Goal: Task Accomplishment & Management: Manage account settings

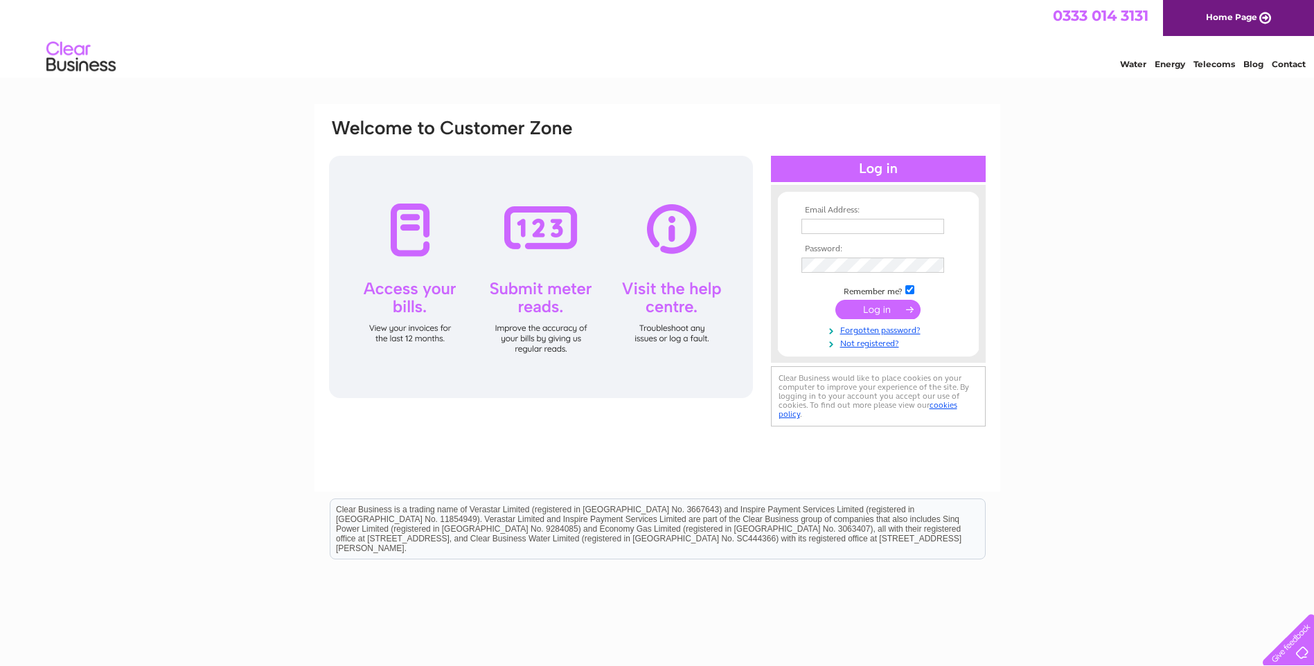
type input "s.pettigrew@trinity-int.com"
click at [881, 311] on input "submit" at bounding box center [878, 309] width 85 height 19
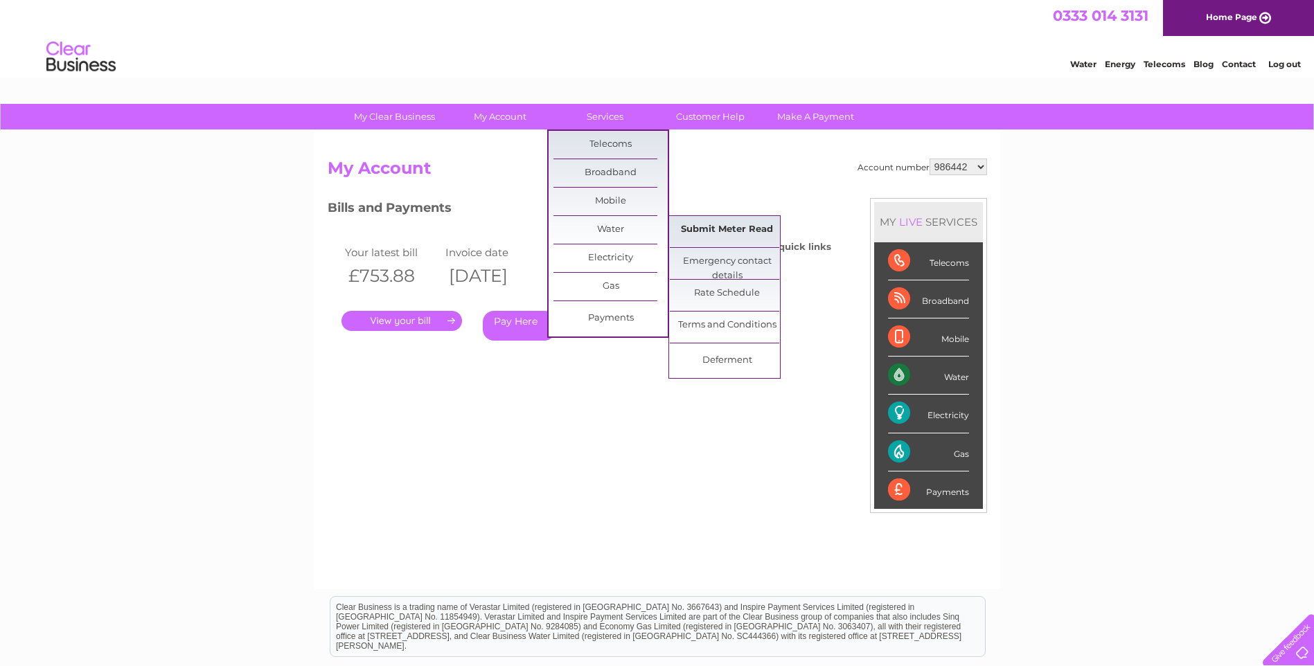
click at [709, 239] on link "Submit Meter Read" at bounding box center [727, 230] width 114 height 28
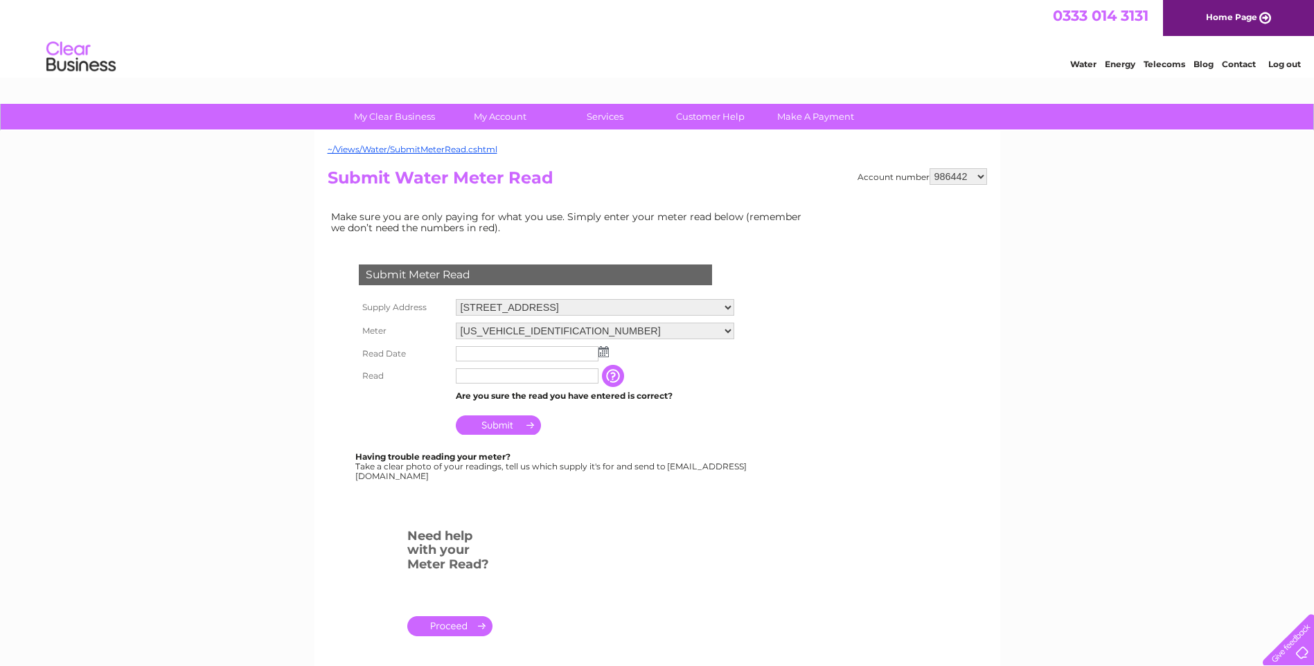
click at [608, 355] on img at bounding box center [604, 351] width 10 height 11
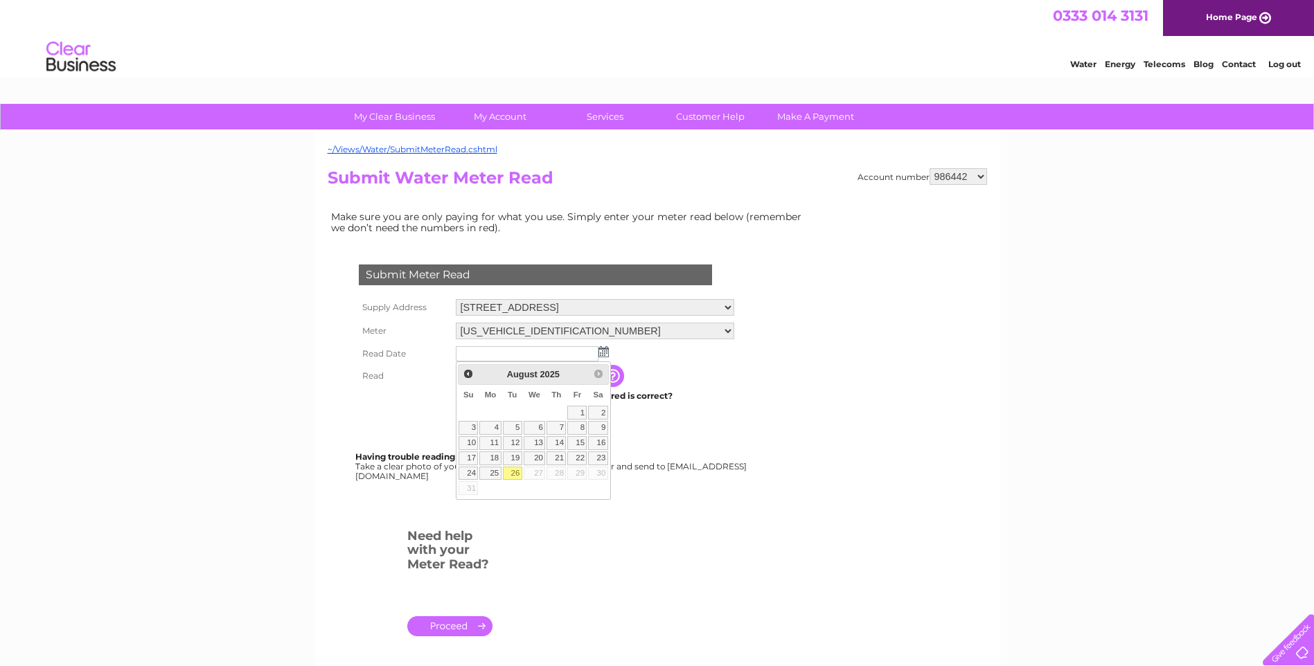
click at [522, 472] on link "26" at bounding box center [512, 474] width 19 height 14
type input "2025/08/26"
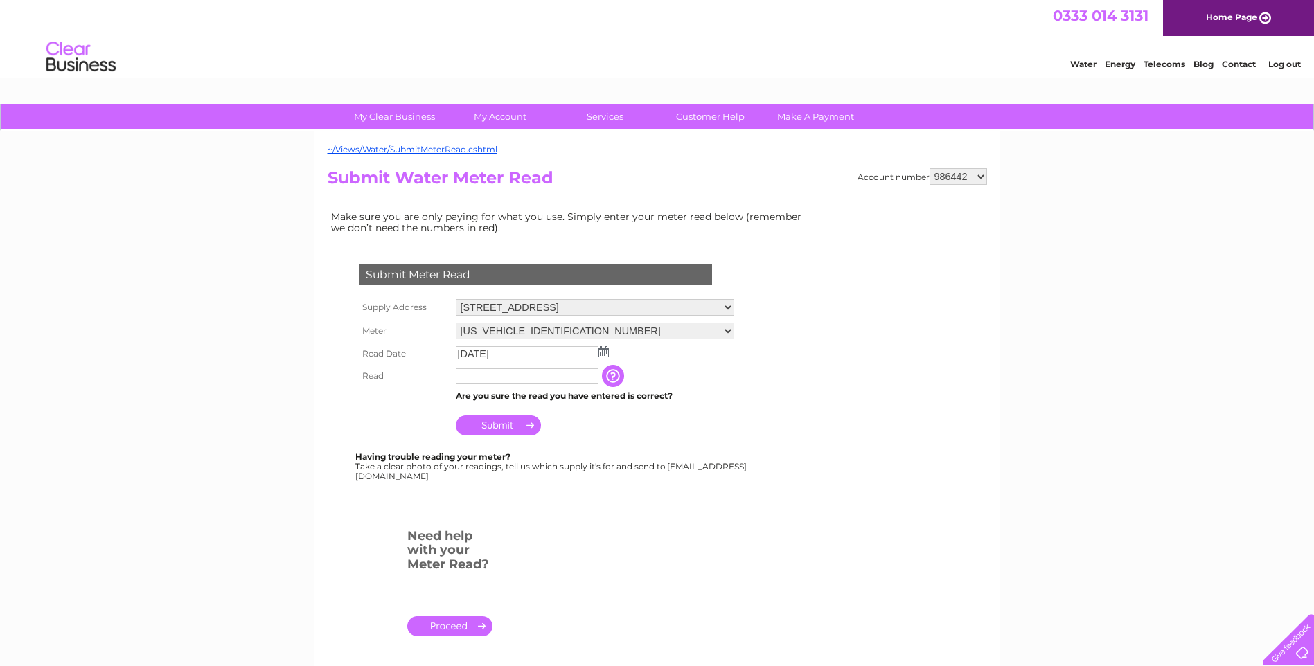
click at [496, 370] on input "text" at bounding box center [527, 376] width 143 height 15
type input "00261"
click at [499, 430] on input "Submit" at bounding box center [498, 426] width 85 height 19
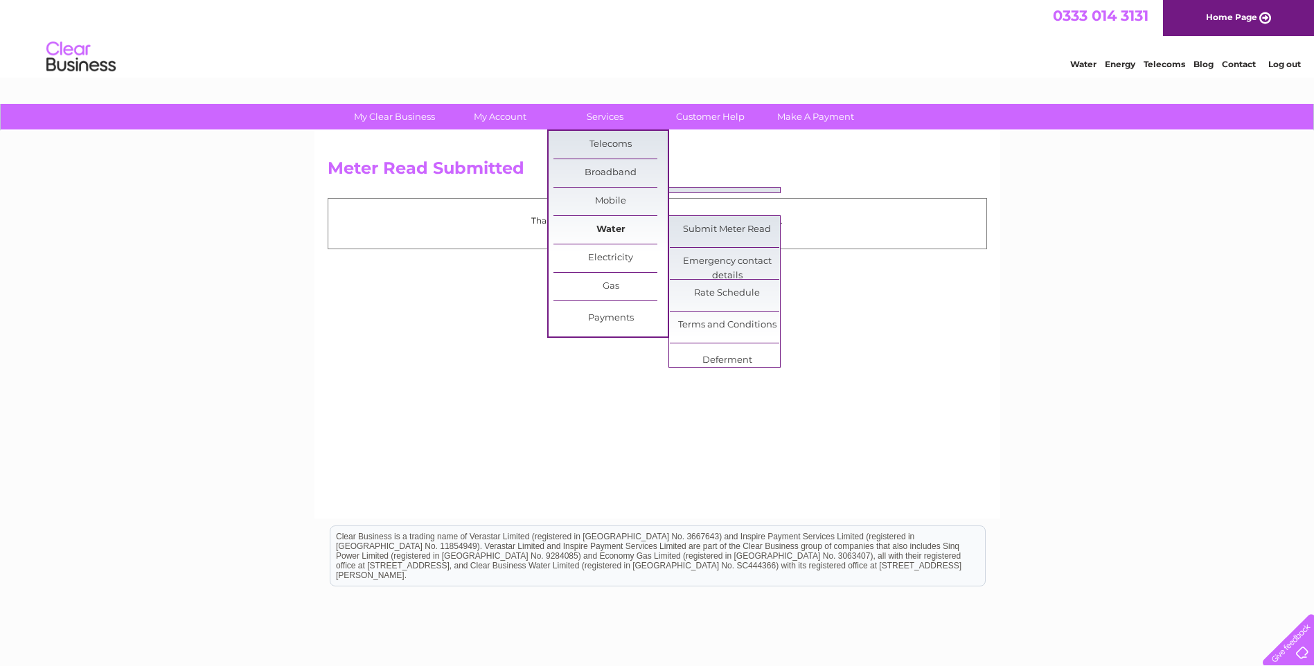
click at [616, 224] on link "Water" at bounding box center [611, 230] width 114 height 28
click at [712, 227] on link "Submit Meter Read" at bounding box center [727, 230] width 114 height 28
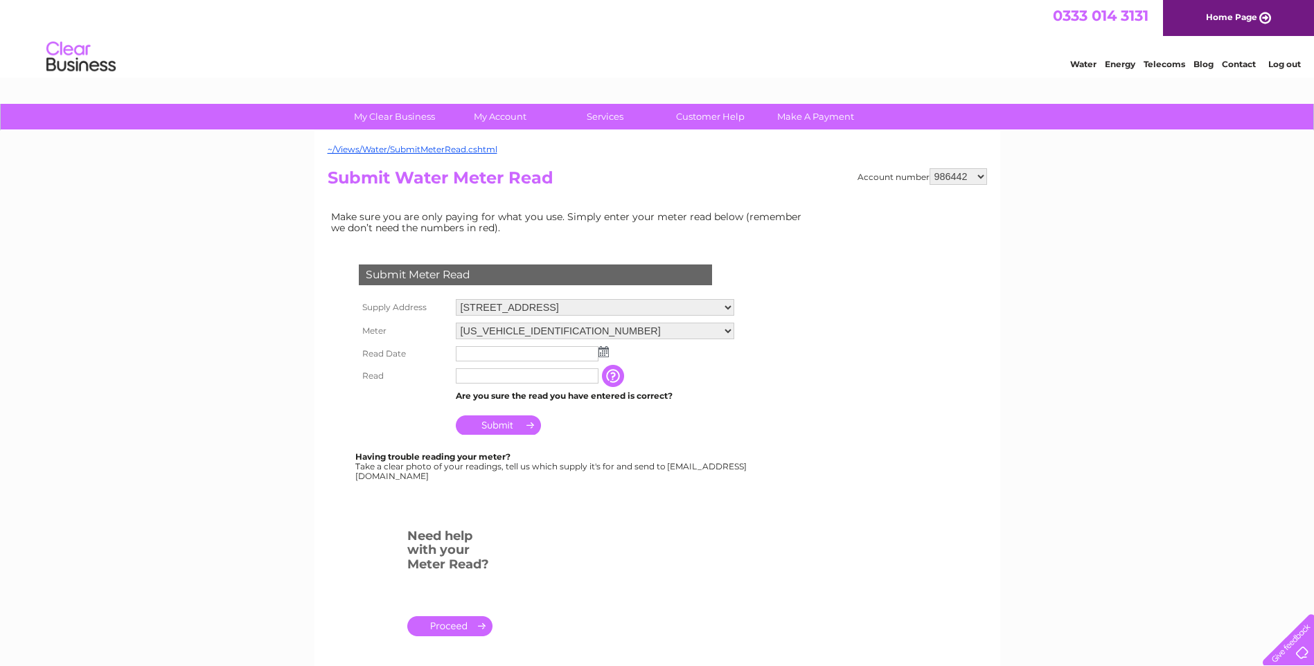
click at [731, 306] on select "7 Bon Accord Square, Aberdeen, AB11 6DJ" at bounding box center [595, 307] width 279 height 17
click at [730, 305] on select "7 Bon Accord Square, Aberdeen, AB11 6DJ" at bounding box center [595, 308] width 279 height 18
click at [980, 175] on select "986442 993172 993173 993175 993176 1104747 1138222" at bounding box center [959, 176] width 58 height 17
select select "993176"
click at [930, 168] on select "986442 993172 993173 993175 993176 1104747 1138222" at bounding box center [959, 176] width 58 height 17
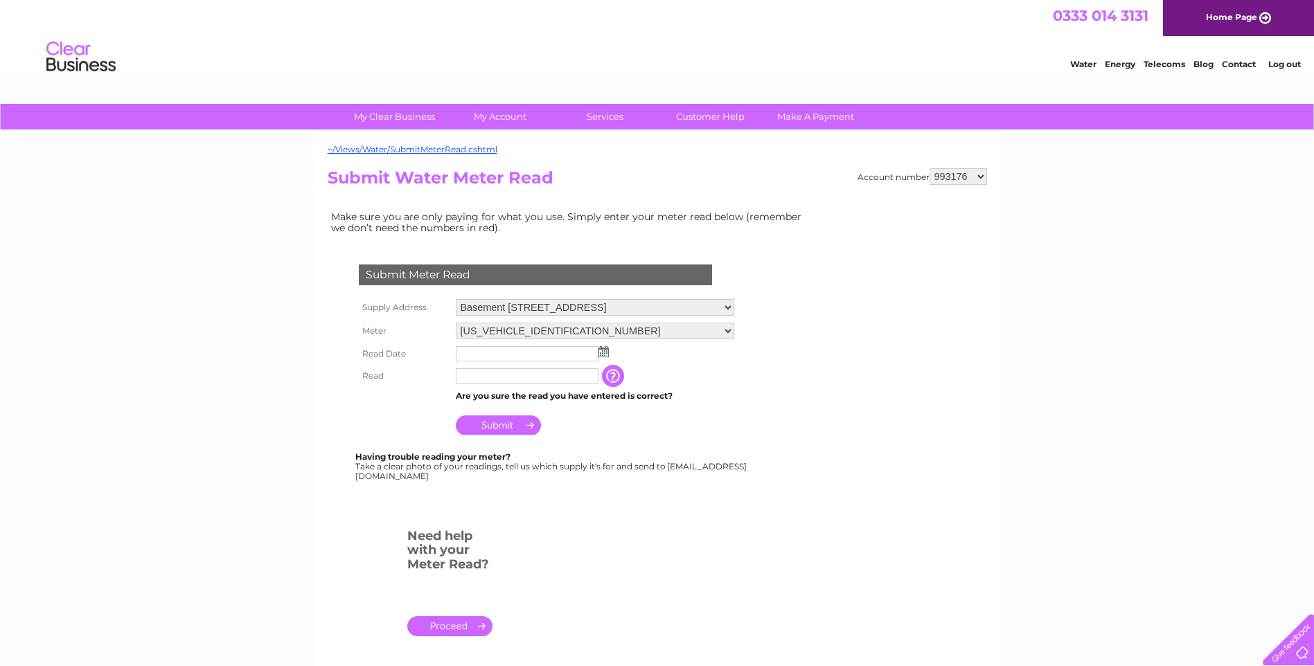
click at [603, 355] on img at bounding box center [604, 351] width 10 height 11
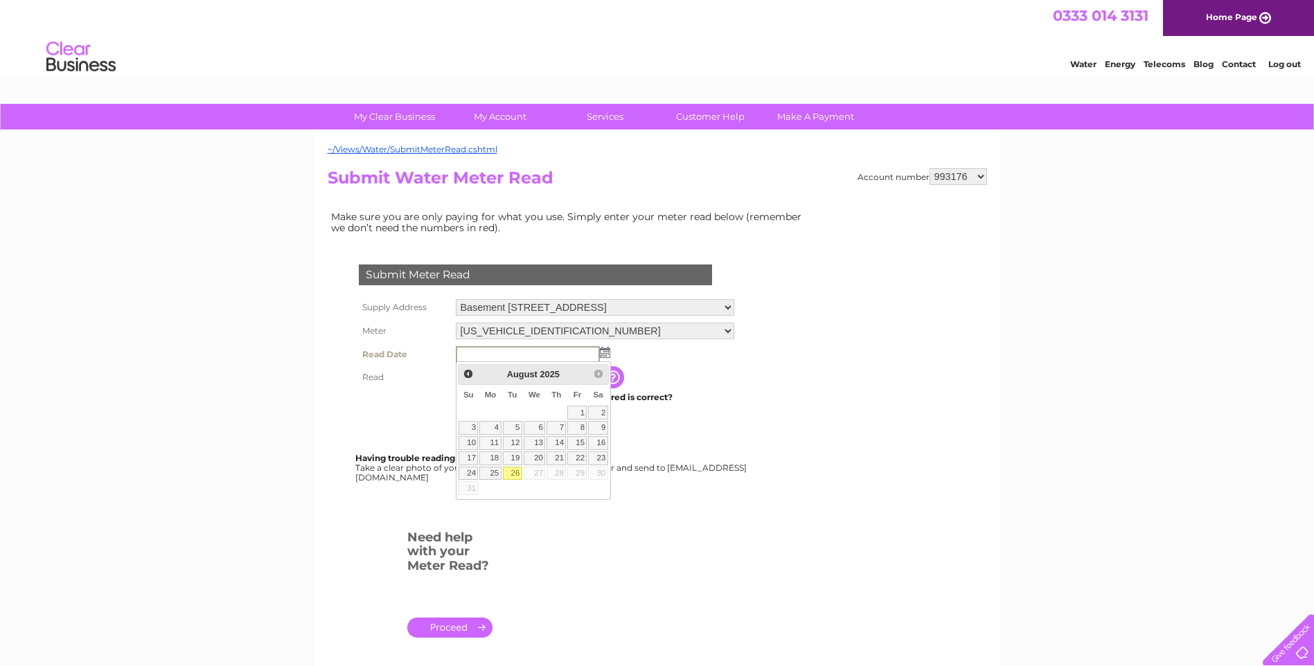
click at [513, 475] on link "26" at bounding box center [512, 474] width 19 height 14
type input "2025/08/26"
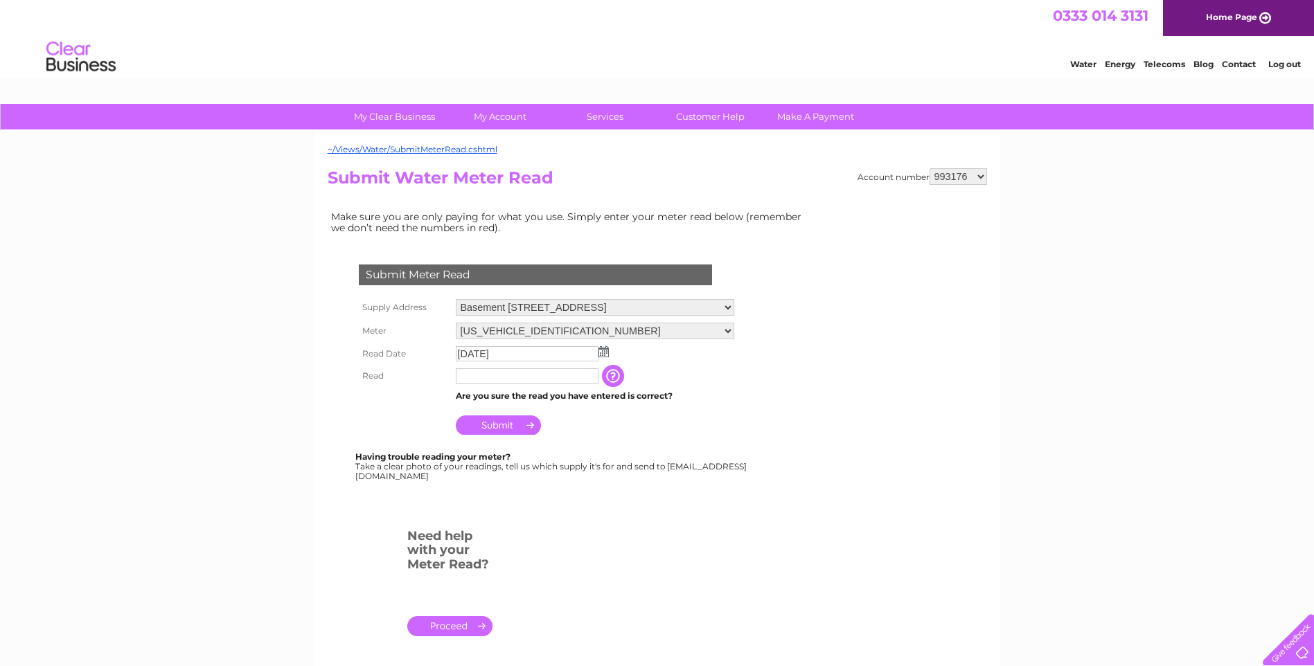
click at [495, 371] on input "text" at bounding box center [527, 376] width 143 height 15
type input "00242"
click at [512, 429] on input "Submit" at bounding box center [498, 426] width 85 height 19
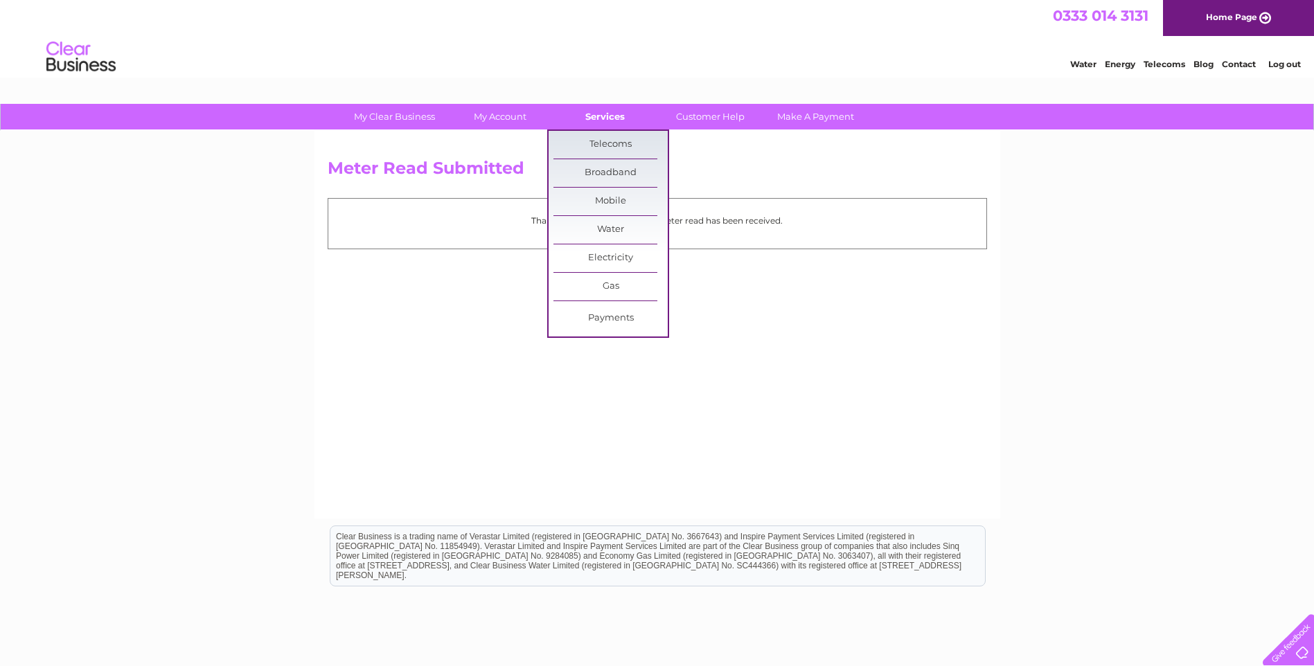
click at [610, 125] on link "Services" at bounding box center [605, 117] width 114 height 26
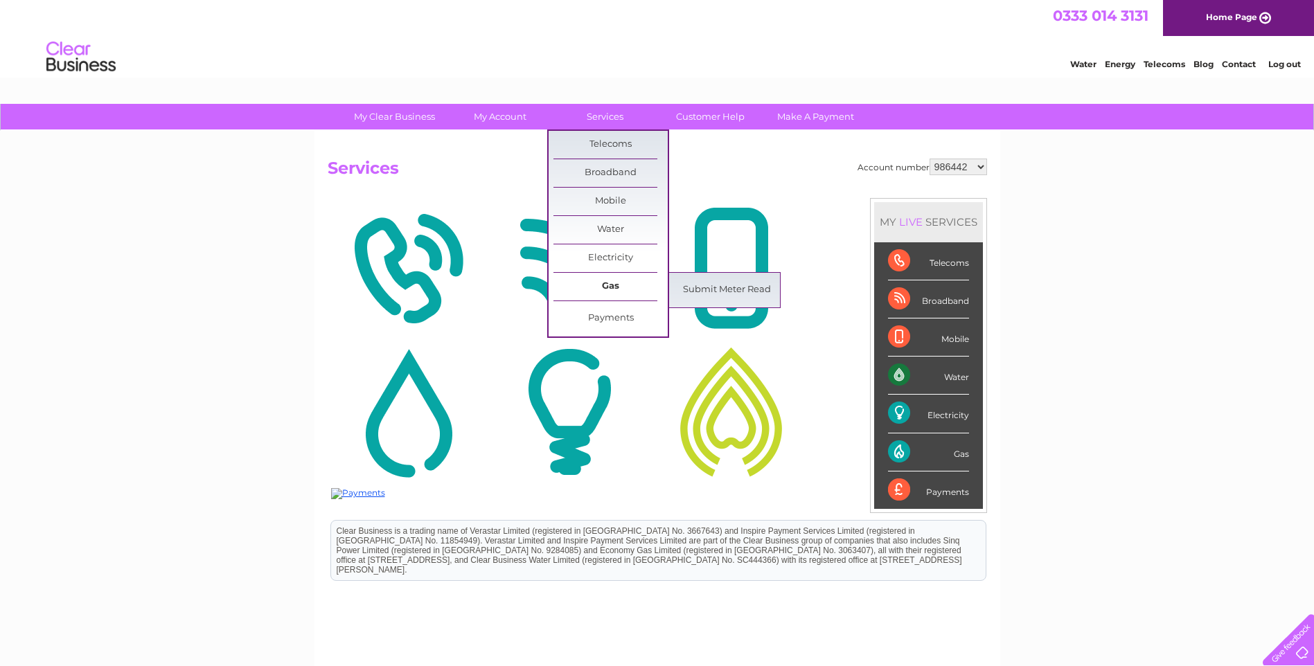
click at [619, 286] on link "Gas" at bounding box center [611, 287] width 114 height 28
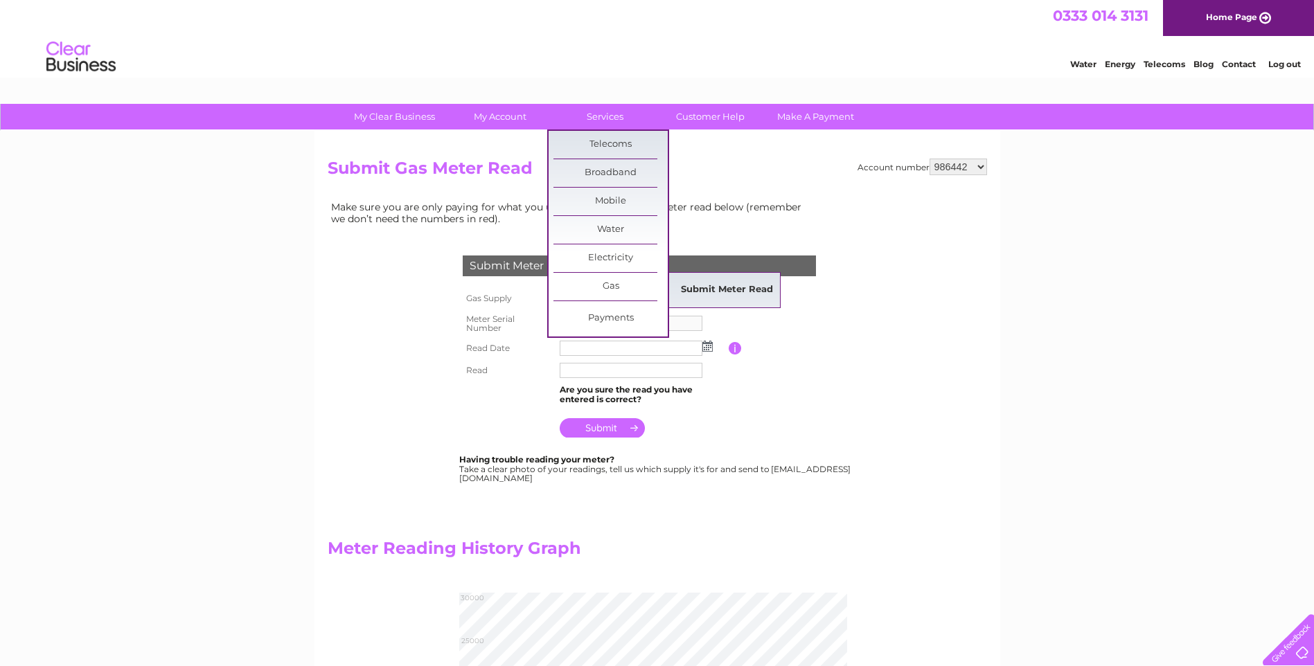
click at [688, 282] on link "Submit Meter Read" at bounding box center [727, 290] width 114 height 28
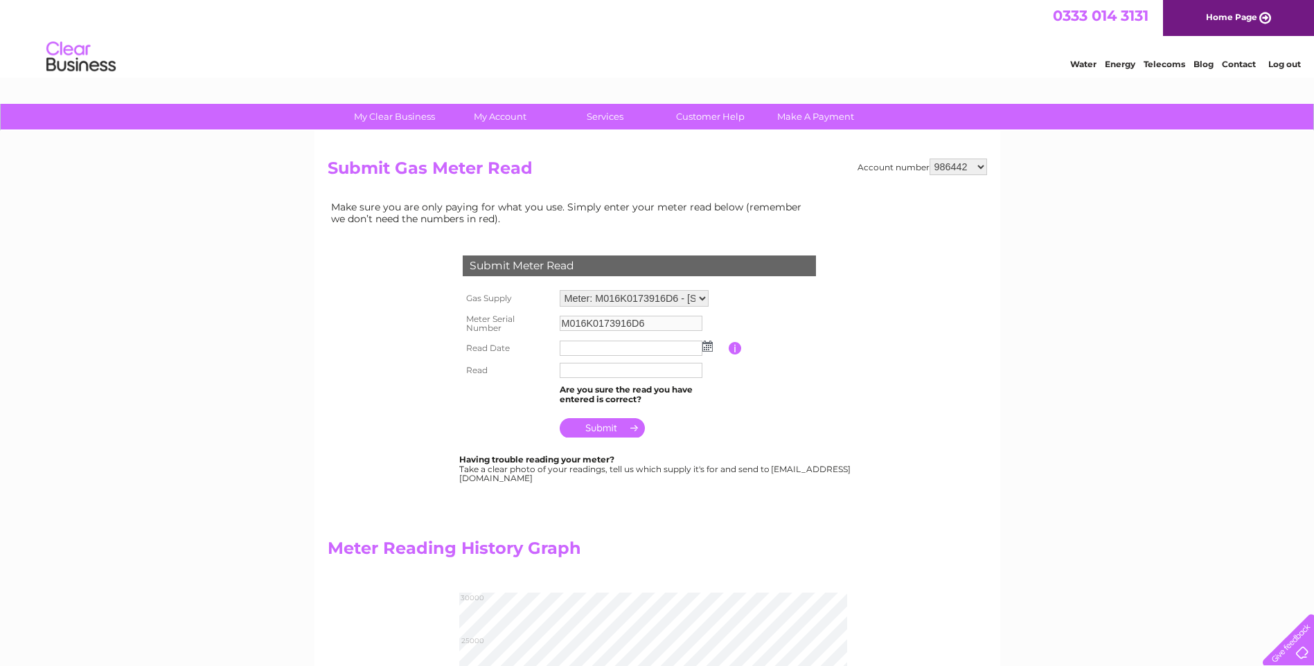
click at [705, 350] on img at bounding box center [707, 346] width 10 height 11
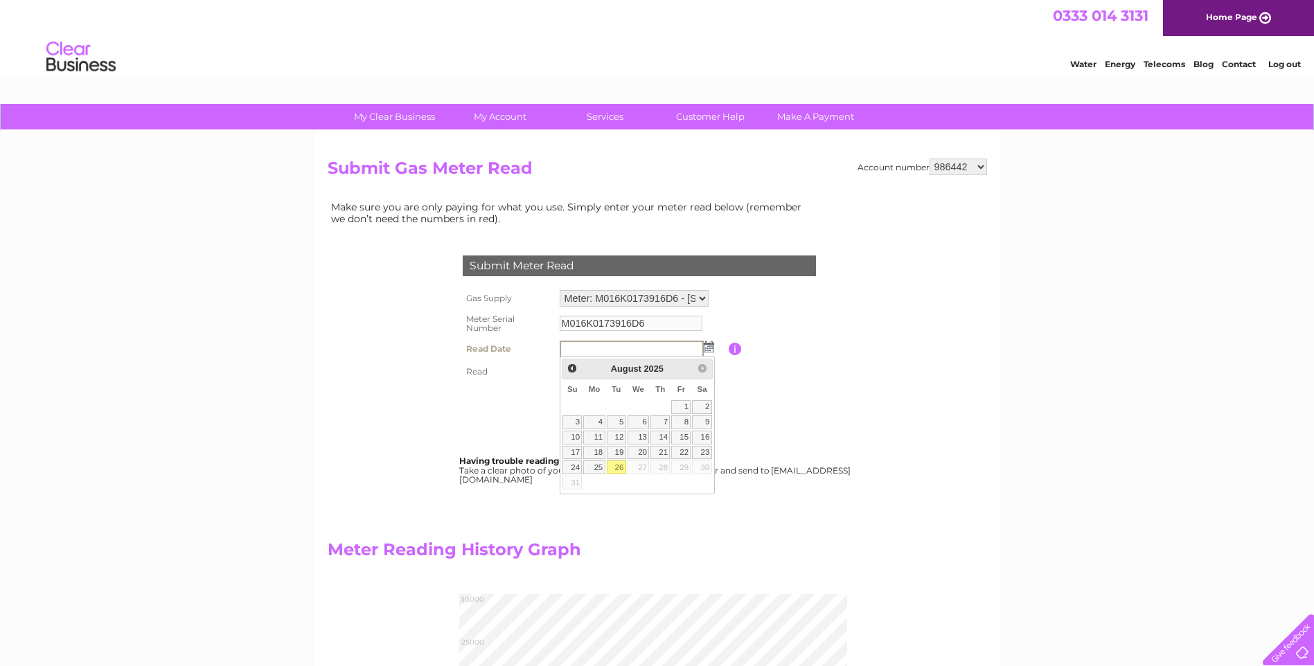
click at [614, 467] on link "26" at bounding box center [616, 468] width 19 height 14
type input "[DATE]"
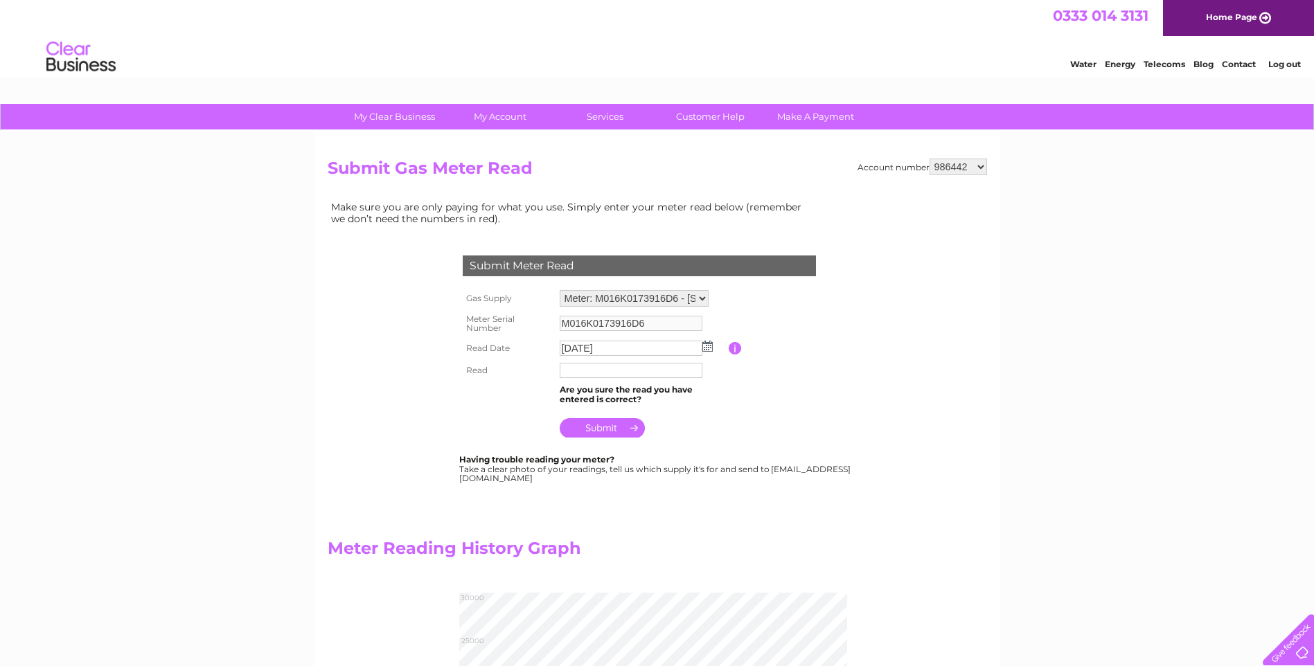
click at [585, 369] on input "text" at bounding box center [631, 370] width 143 height 15
type input "024523"
click at [610, 427] on input "submit" at bounding box center [602, 427] width 85 height 19
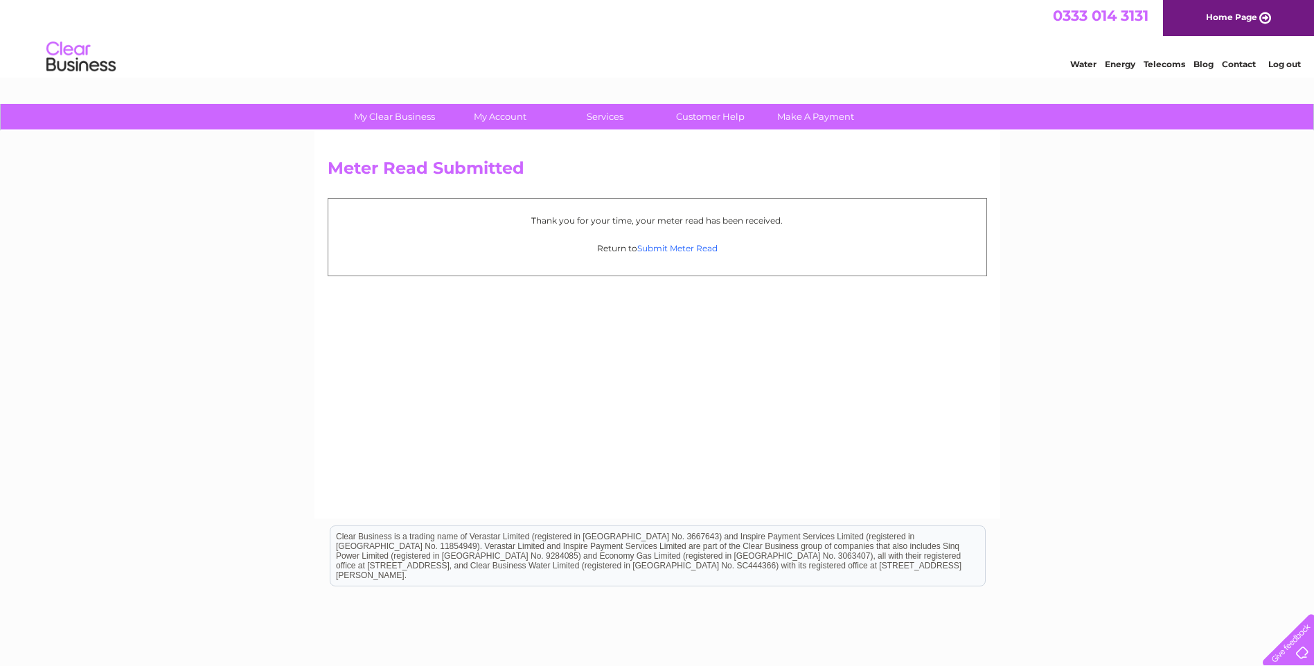
click at [704, 251] on link "Submit Meter Read" at bounding box center [677, 248] width 80 height 10
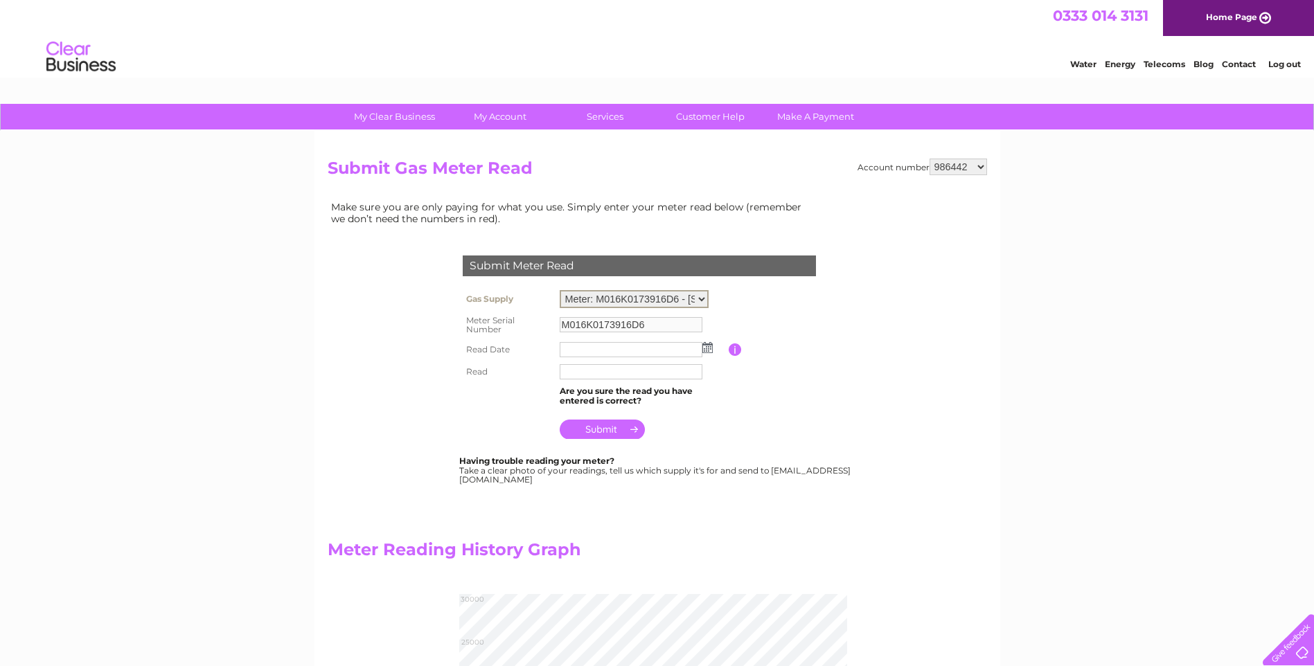
click at [704, 298] on select "Meter: M016K0173916D6 - 7 Bon Accord Square, Aberdeen, AB11 6DJ" at bounding box center [634, 299] width 149 height 18
click at [980, 168] on select "986442 993172 993173 993175 993176 1104747 1138222" at bounding box center [959, 167] width 58 height 17
select select "1104747"
click at [930, 159] on select "986442 993172 993173 993175 993176 1104747 1138222" at bounding box center [959, 167] width 58 height 17
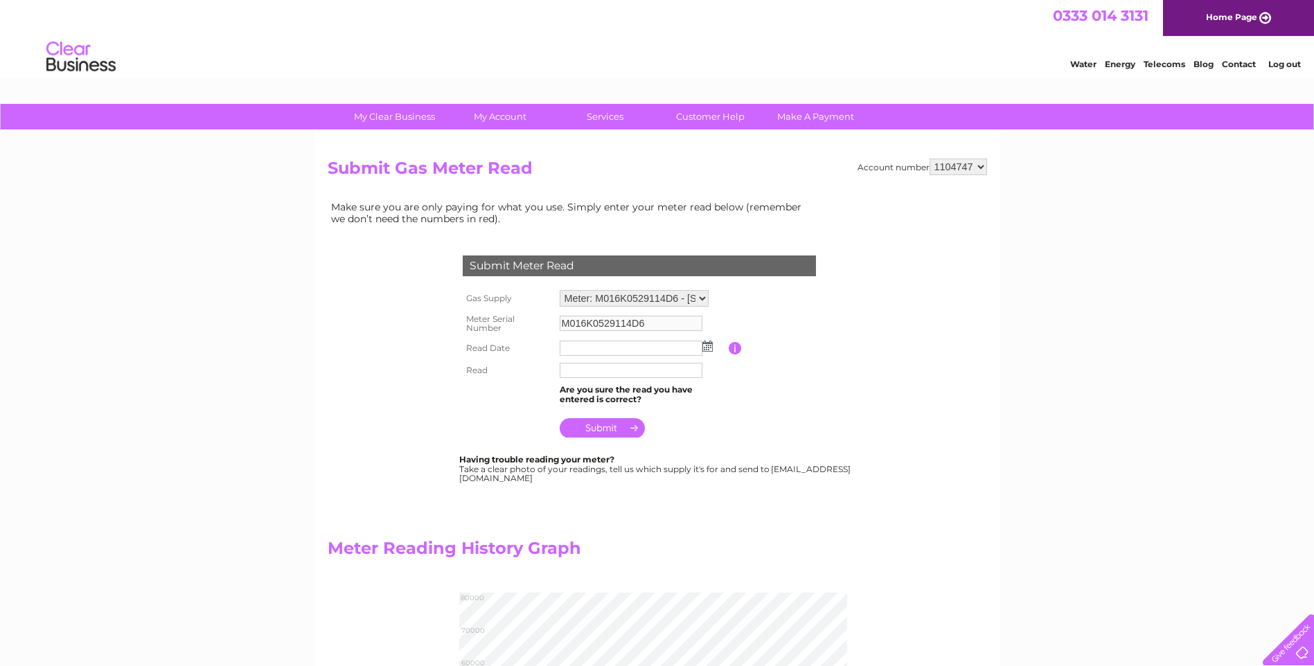
click at [707, 351] on img at bounding box center [707, 346] width 10 height 11
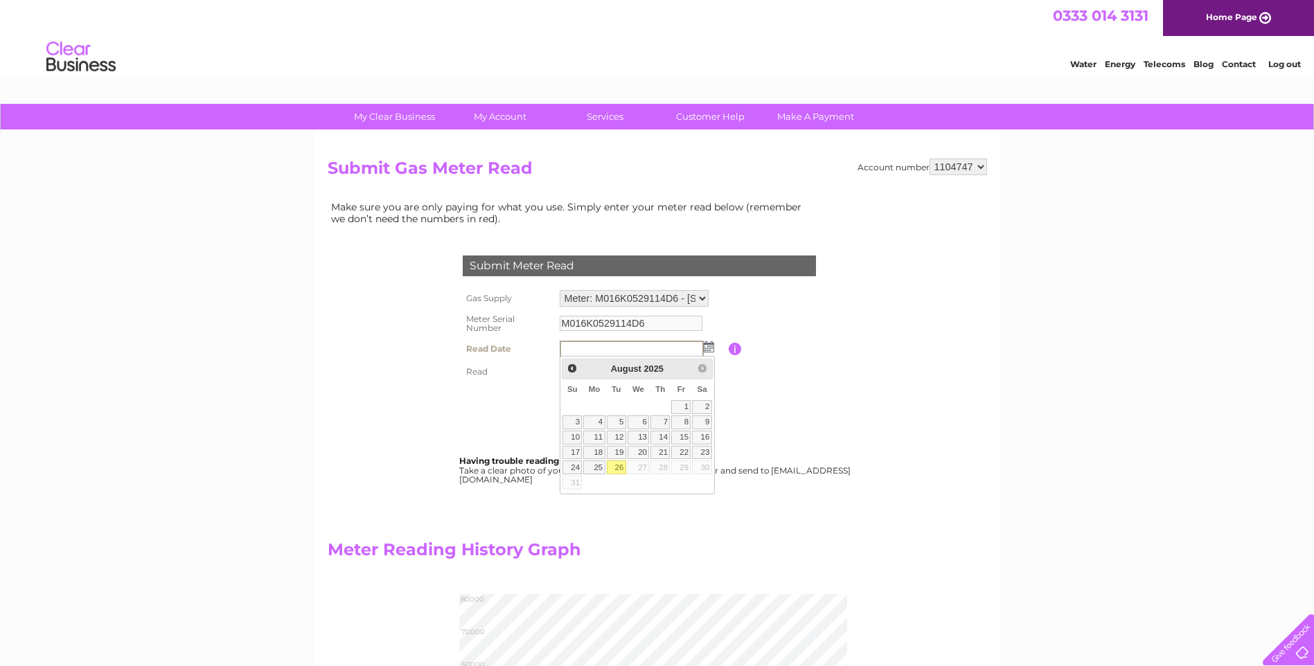
click at [620, 468] on link "26" at bounding box center [616, 468] width 19 height 14
type input "[DATE]"
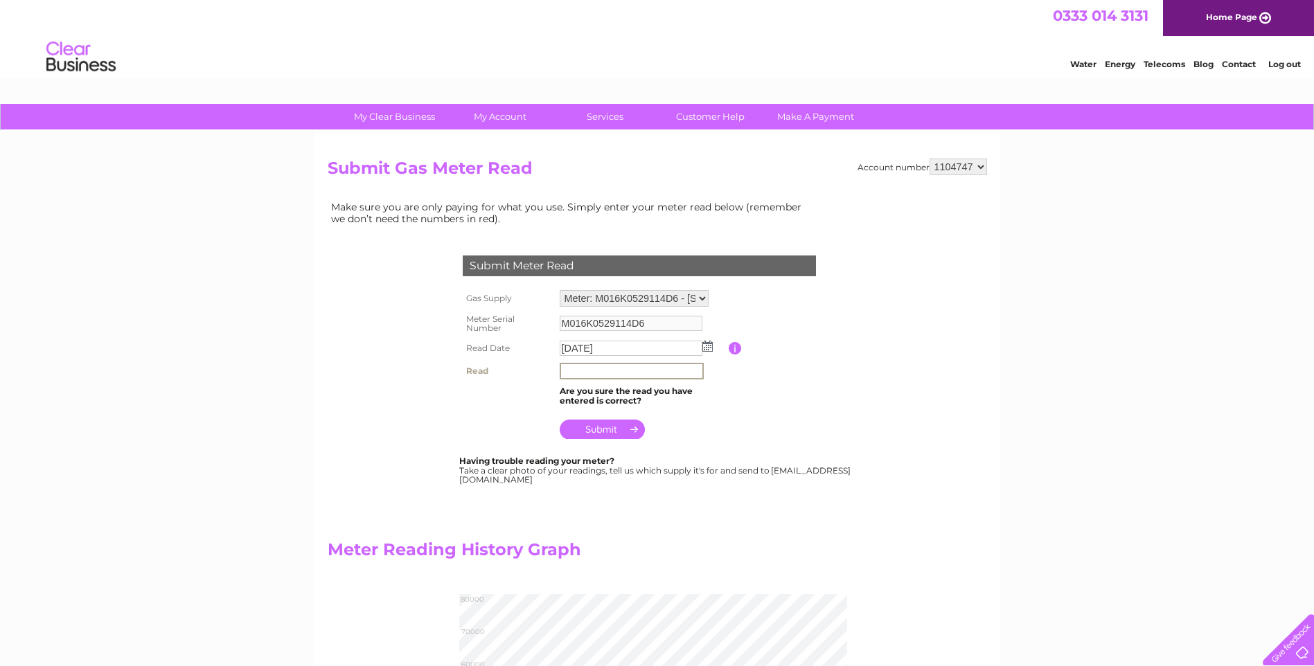
click at [599, 375] on input "text" at bounding box center [632, 371] width 144 height 17
type input "073545"
click at [600, 429] on input "submit" at bounding box center [602, 429] width 85 height 19
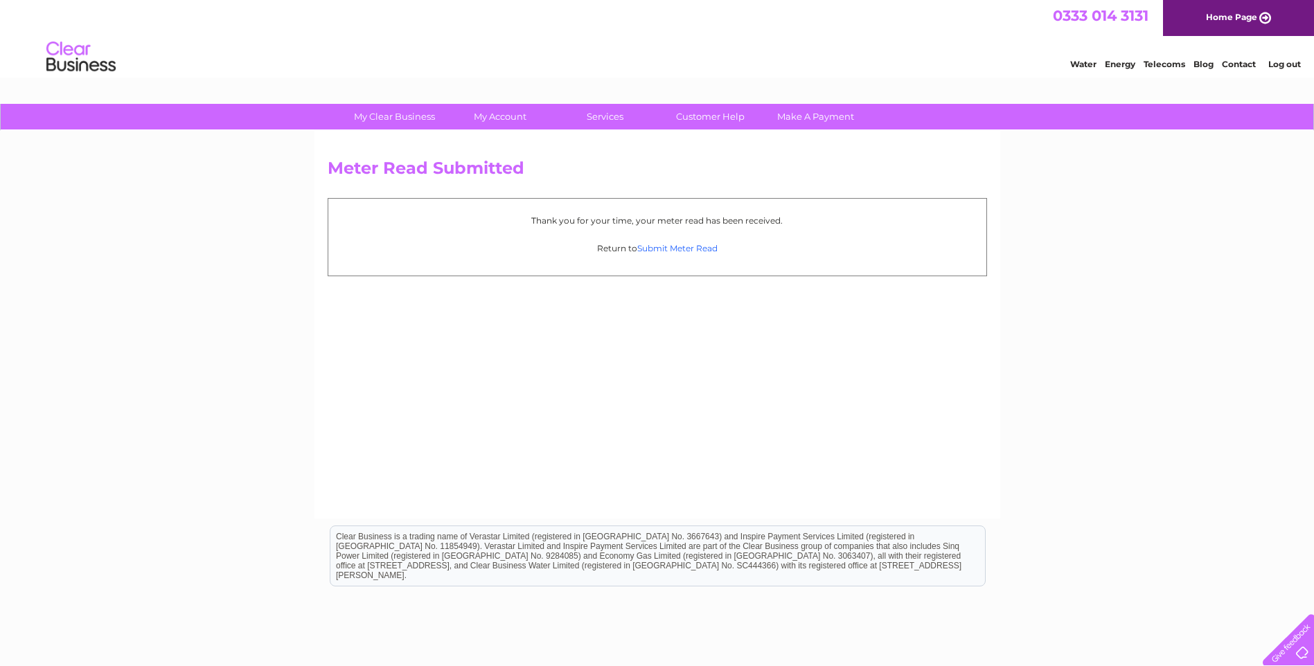
click at [699, 247] on link "Submit Meter Read" at bounding box center [677, 248] width 80 height 10
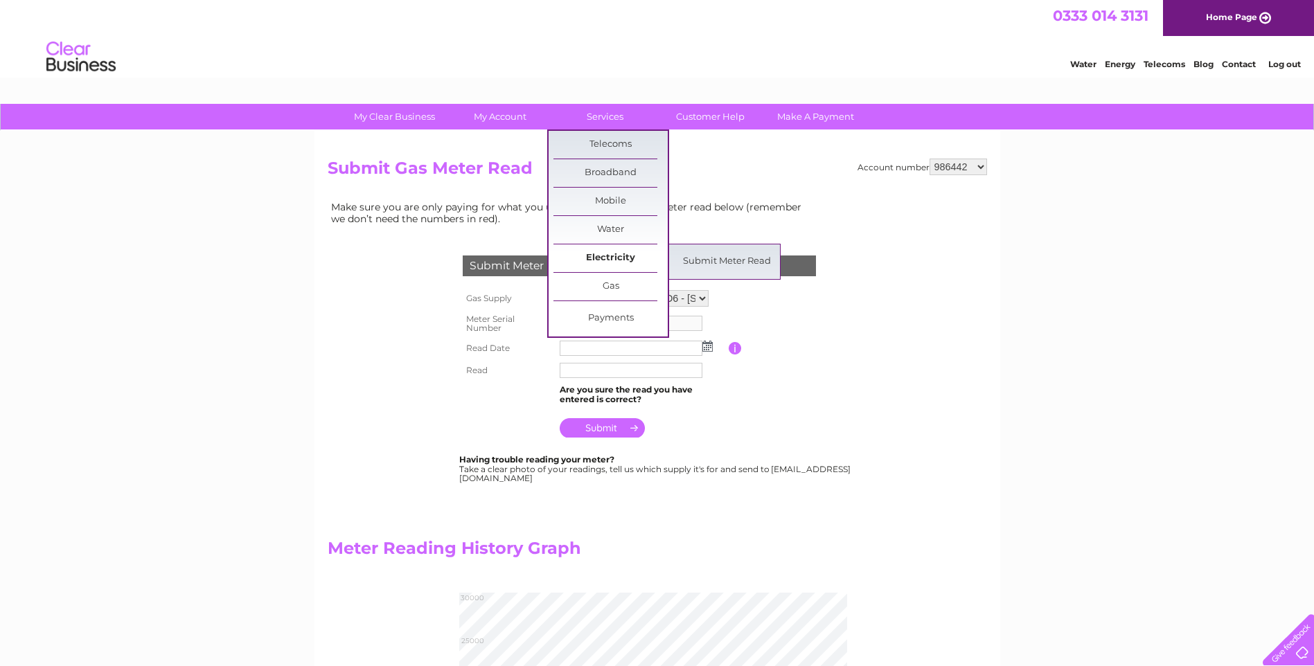
click at [646, 258] on link "Electricity" at bounding box center [611, 259] width 114 height 28
click at [703, 265] on link "Submit Meter Read" at bounding box center [727, 262] width 114 height 28
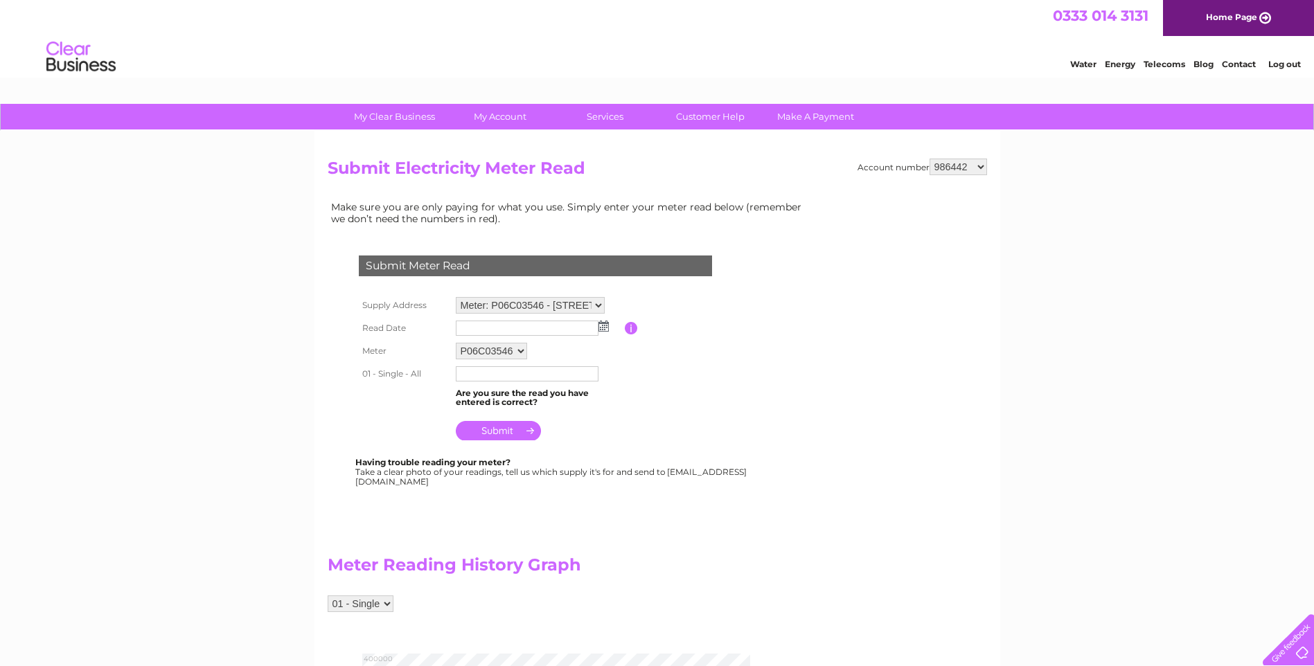
click at [605, 327] on img at bounding box center [604, 326] width 10 height 11
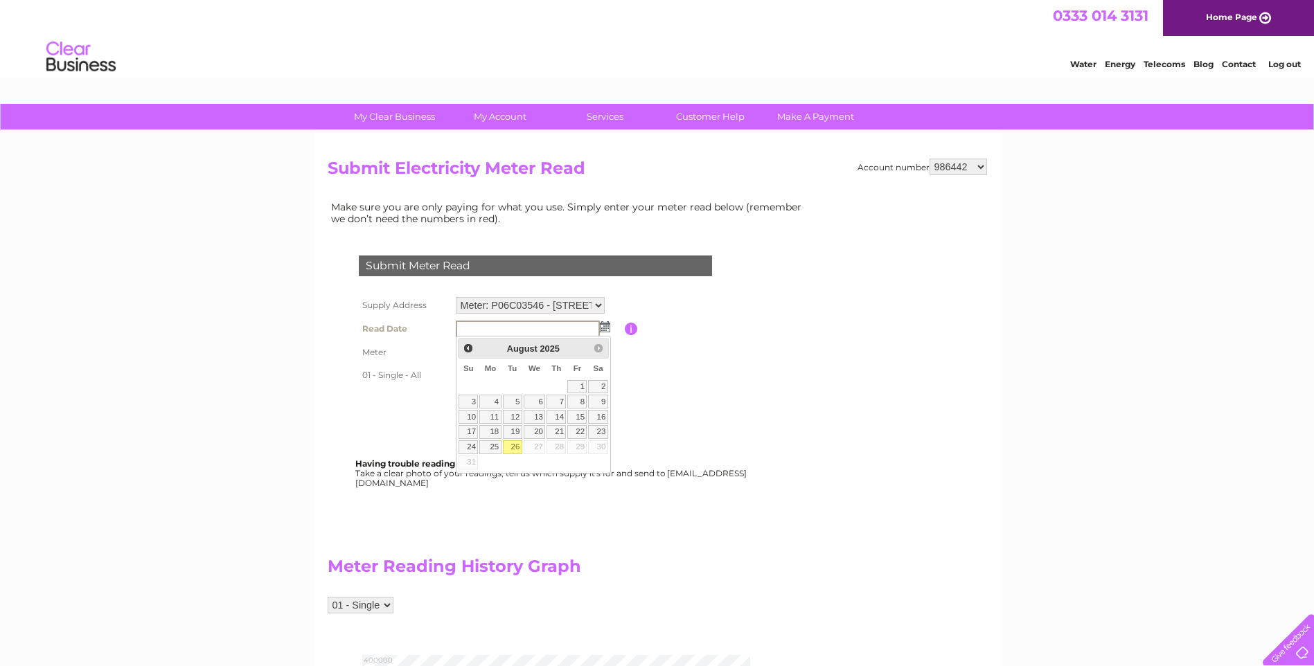
click at [516, 449] on link "26" at bounding box center [512, 448] width 19 height 14
type input "2025/08/26"
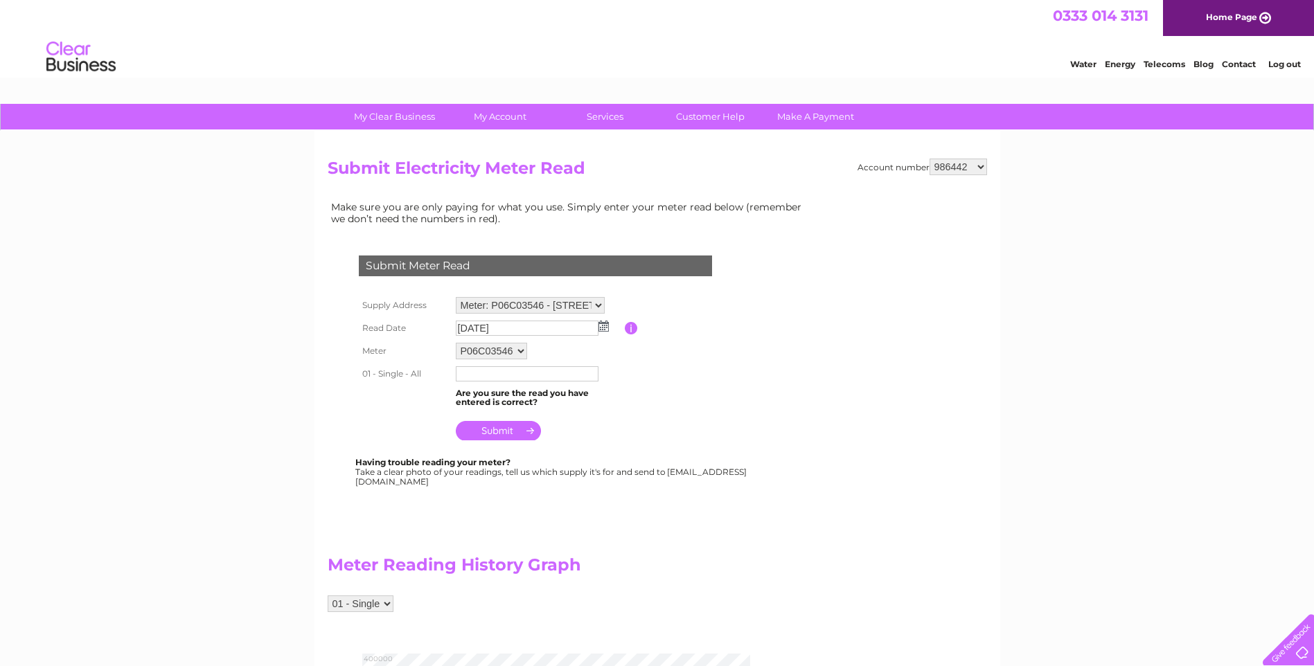
click at [493, 374] on input "text" at bounding box center [527, 373] width 143 height 15
type input "344395"
click at [508, 430] on input "submit" at bounding box center [498, 430] width 85 height 19
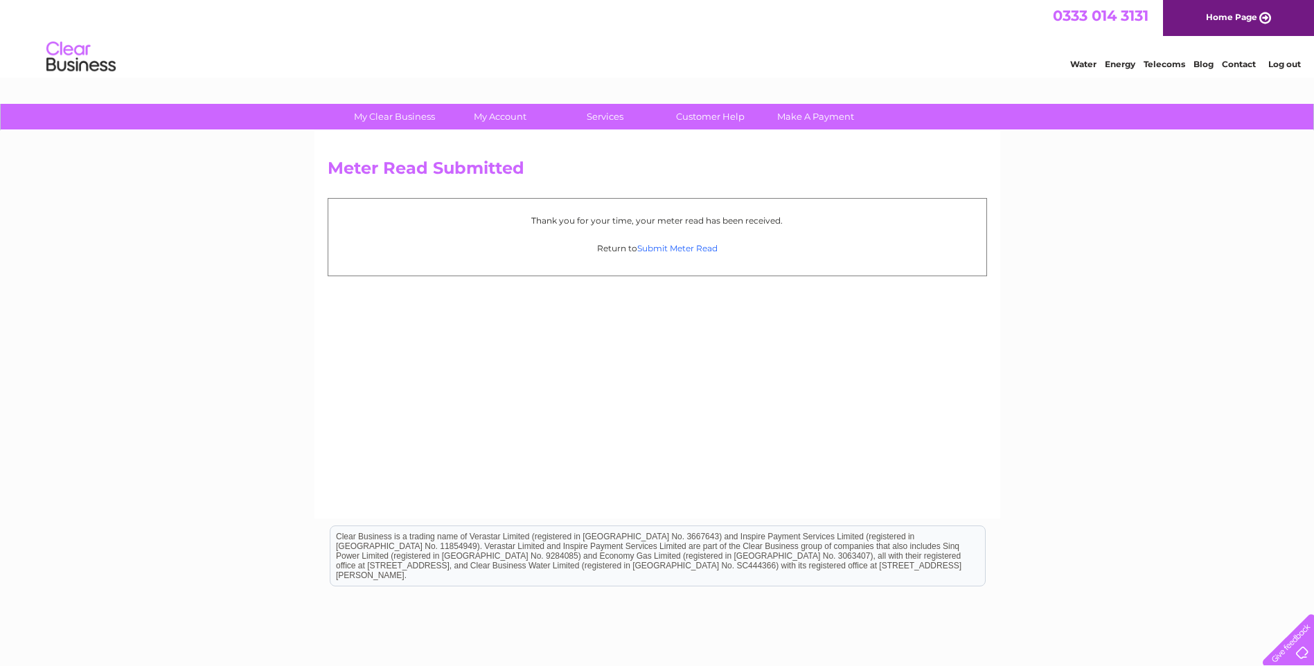
click at [690, 250] on link "Submit Meter Read" at bounding box center [677, 248] width 80 height 10
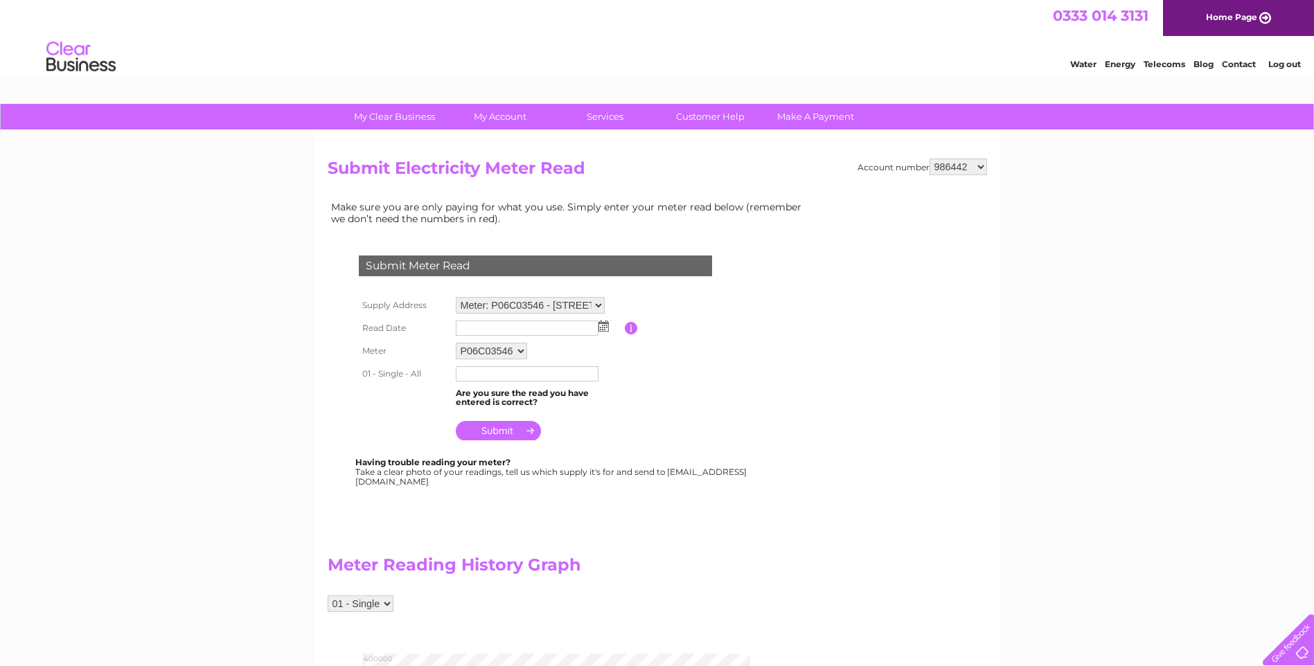
click at [978, 167] on select "986442 993172 993173 993175 993176 1104747 1138222" at bounding box center [959, 167] width 58 height 17
select select "993172"
click at [930, 159] on select "986442 993172 993173 993175 993176 1104747 1138222" at bounding box center [959, 167] width 58 height 17
click at [605, 326] on img at bounding box center [604, 326] width 10 height 11
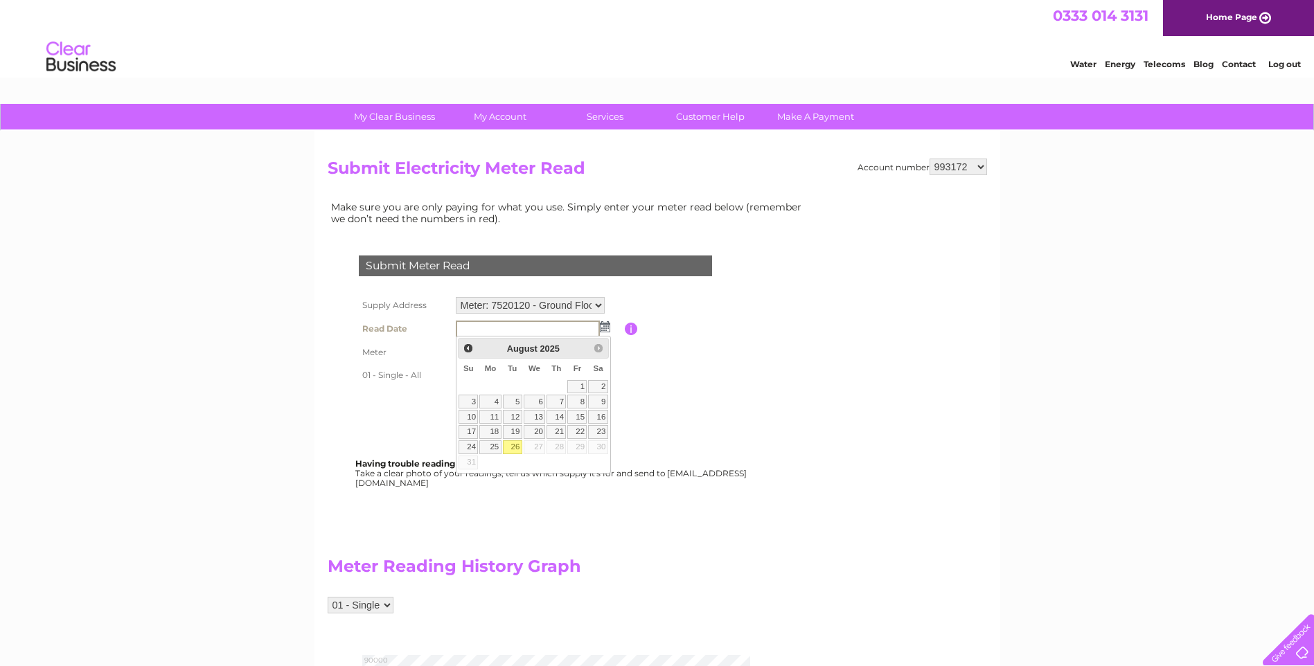
click at [515, 449] on link "26" at bounding box center [512, 448] width 19 height 14
type input "[DATE]"
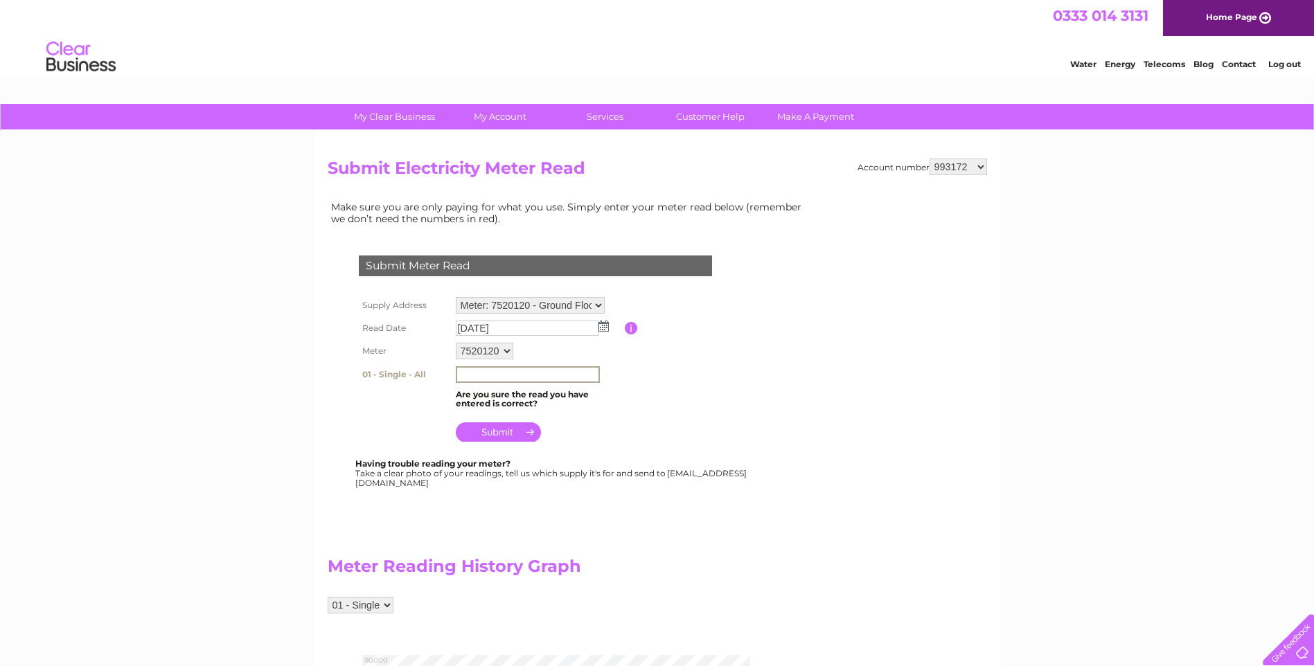
click at [518, 373] on input "text" at bounding box center [528, 374] width 144 height 17
type input "86484"
click at [499, 434] on input "submit" at bounding box center [498, 430] width 85 height 19
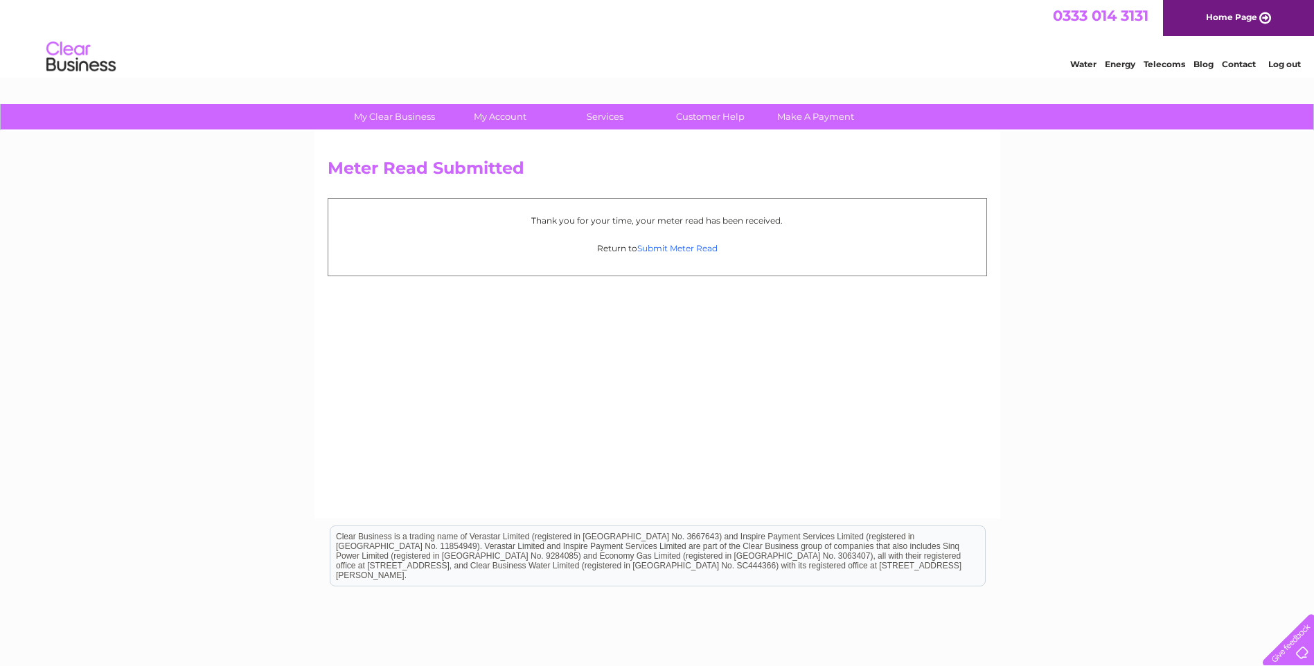
click at [699, 249] on link "Submit Meter Read" at bounding box center [677, 248] width 80 height 10
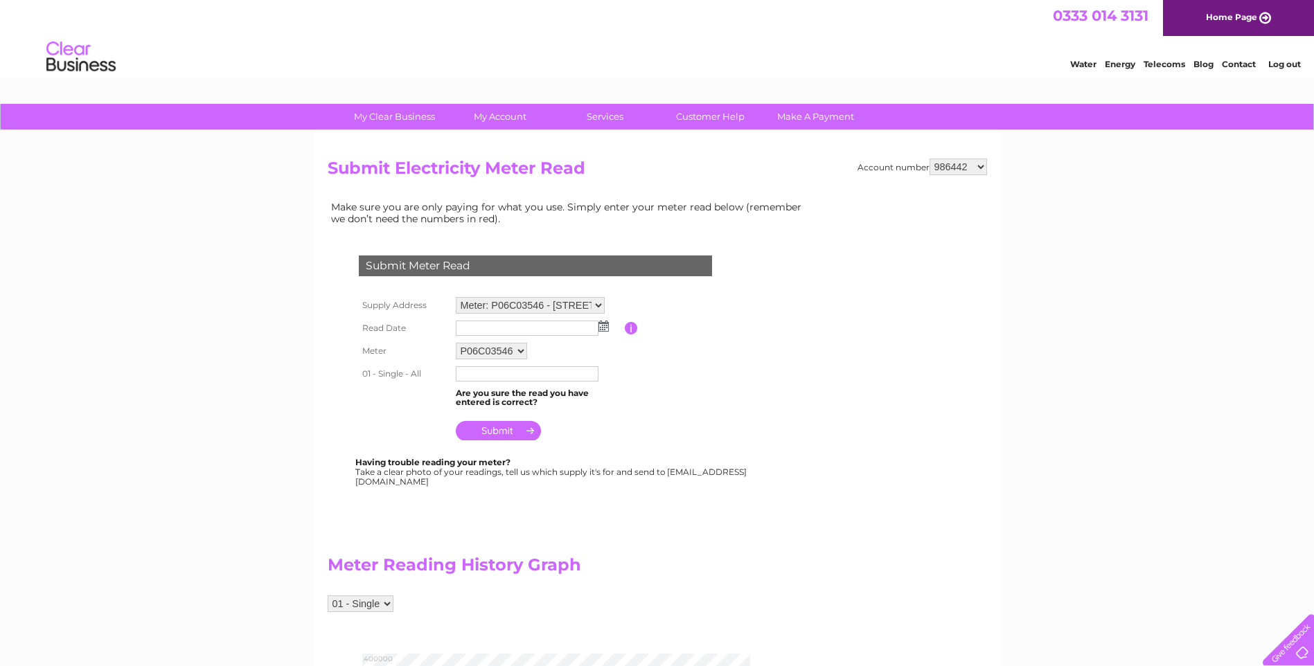
click at [981, 166] on select "986442 993172 993173 993175 993176 1104747 1138222" at bounding box center [959, 167] width 58 height 17
select select "993173"
click at [930, 159] on select "986442 993172 993173 993175 993176 1104747 1138222" at bounding box center [959, 167] width 58 height 17
click at [603, 328] on img at bounding box center [604, 326] width 10 height 11
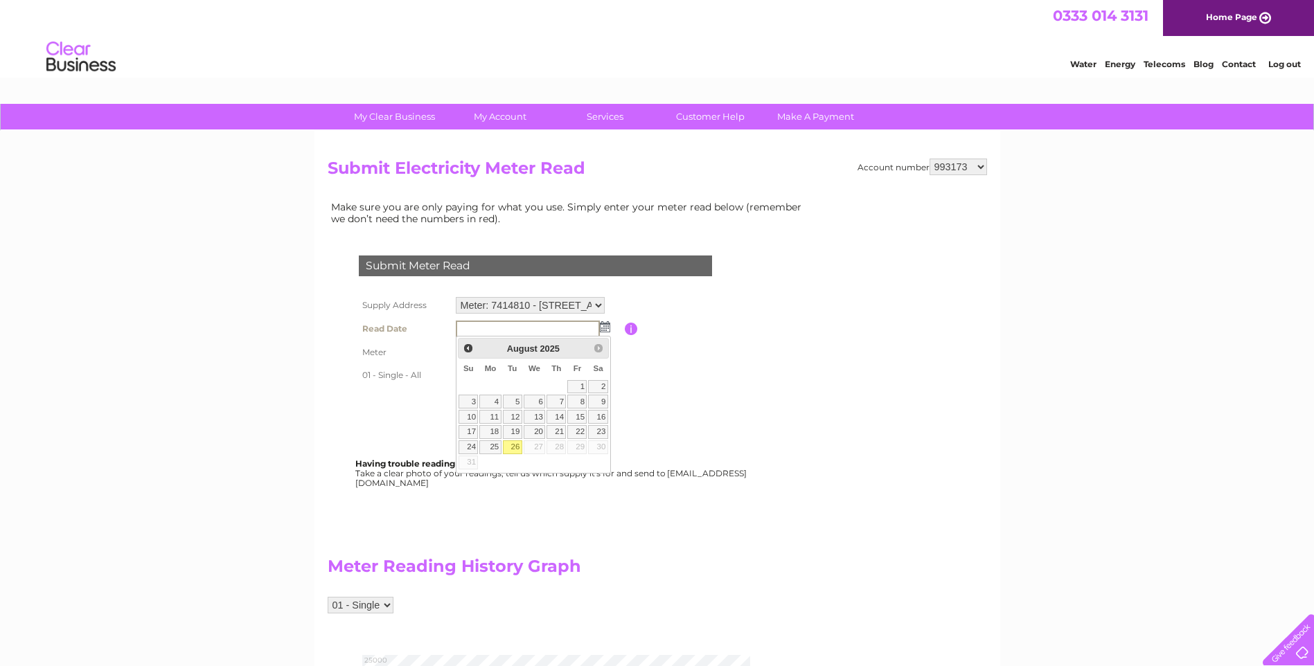
click at [516, 448] on link "26" at bounding box center [512, 448] width 19 height 14
type input "[DATE]"
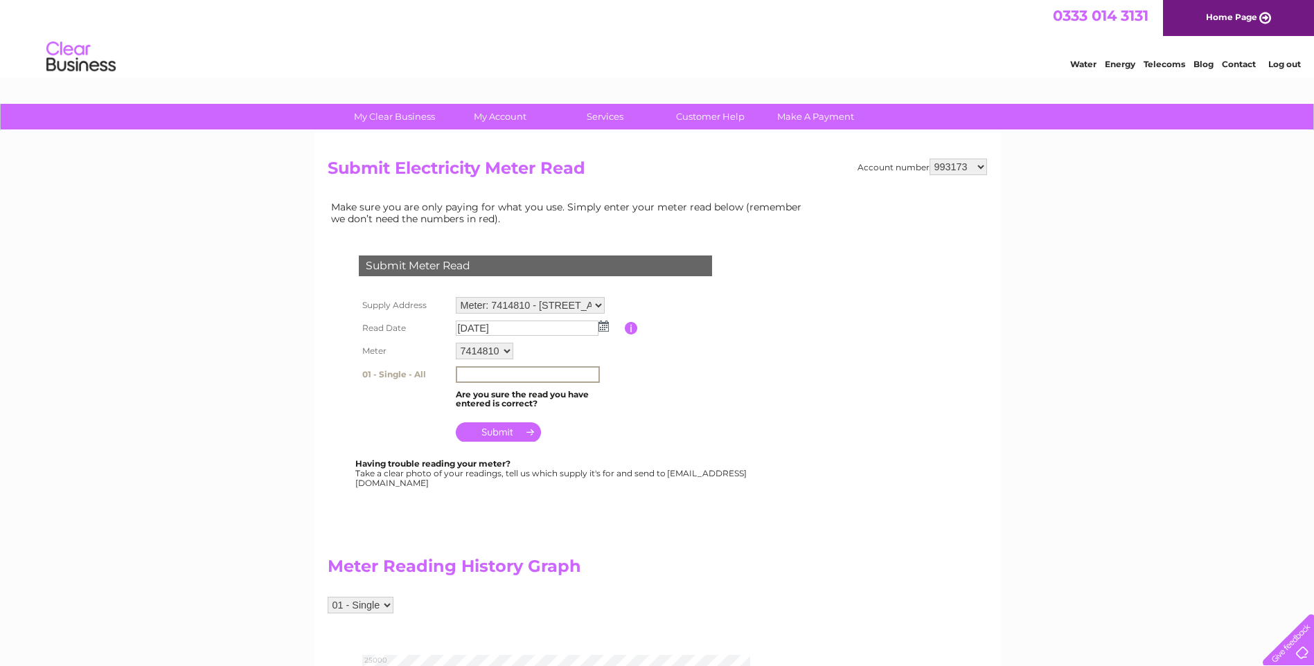
click at [495, 371] on input "text" at bounding box center [528, 374] width 144 height 17
type input "22144"
click at [494, 431] on input "submit" at bounding box center [498, 432] width 85 height 19
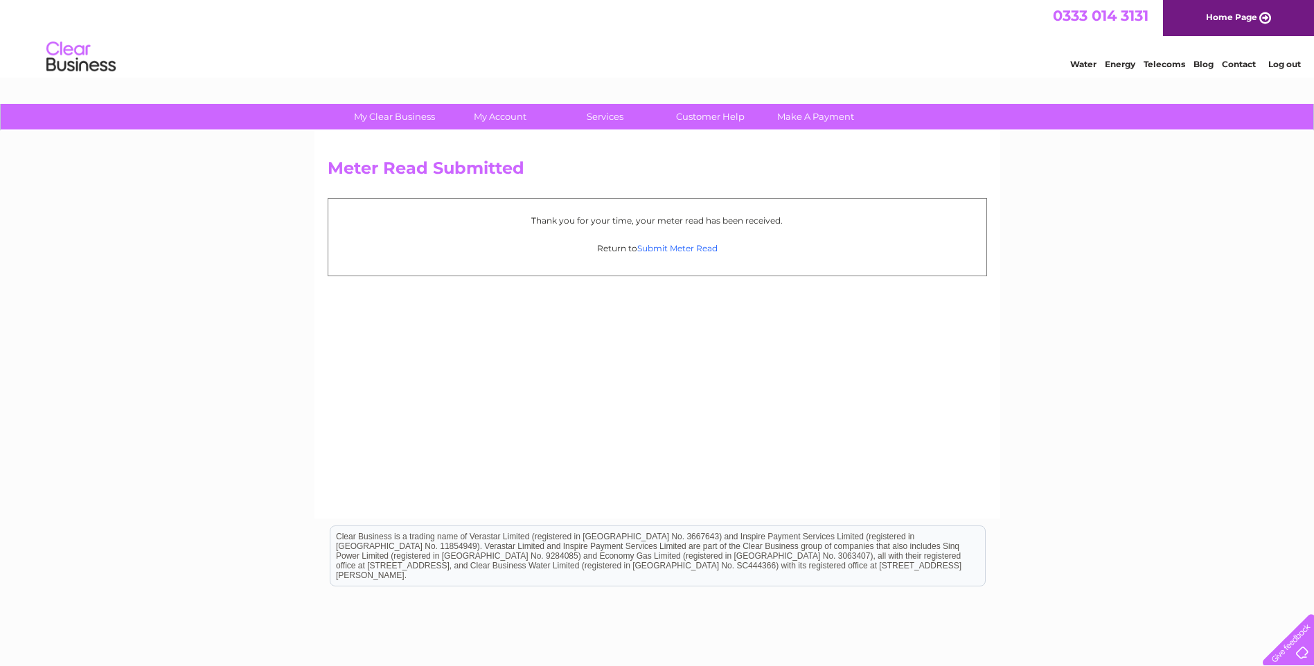
click at [714, 249] on link "Submit Meter Read" at bounding box center [677, 248] width 80 height 10
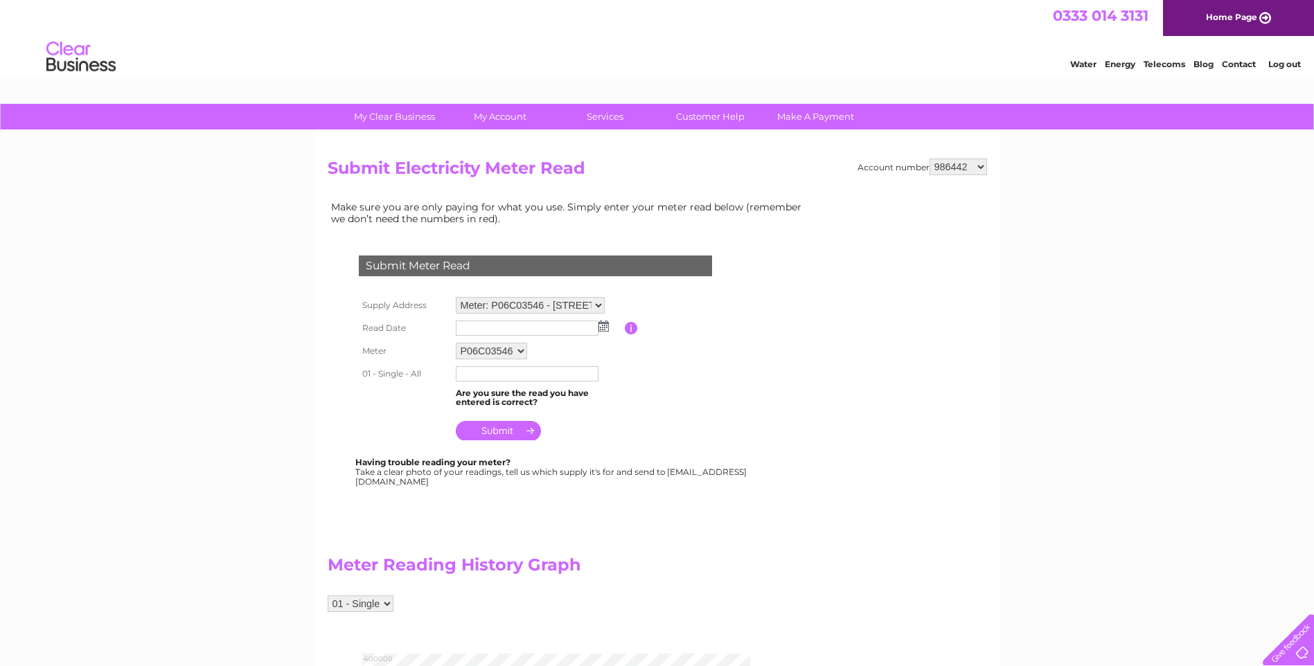
click at [982, 171] on select "986442 993172 993173 993175 993176 1104747 1138222" at bounding box center [959, 167] width 58 height 17
select select "993175"
click at [930, 159] on select "986442 993172 993173 993175 993176 1104747 1138222" at bounding box center [959, 167] width 58 height 17
click at [606, 328] on img at bounding box center [604, 326] width 10 height 11
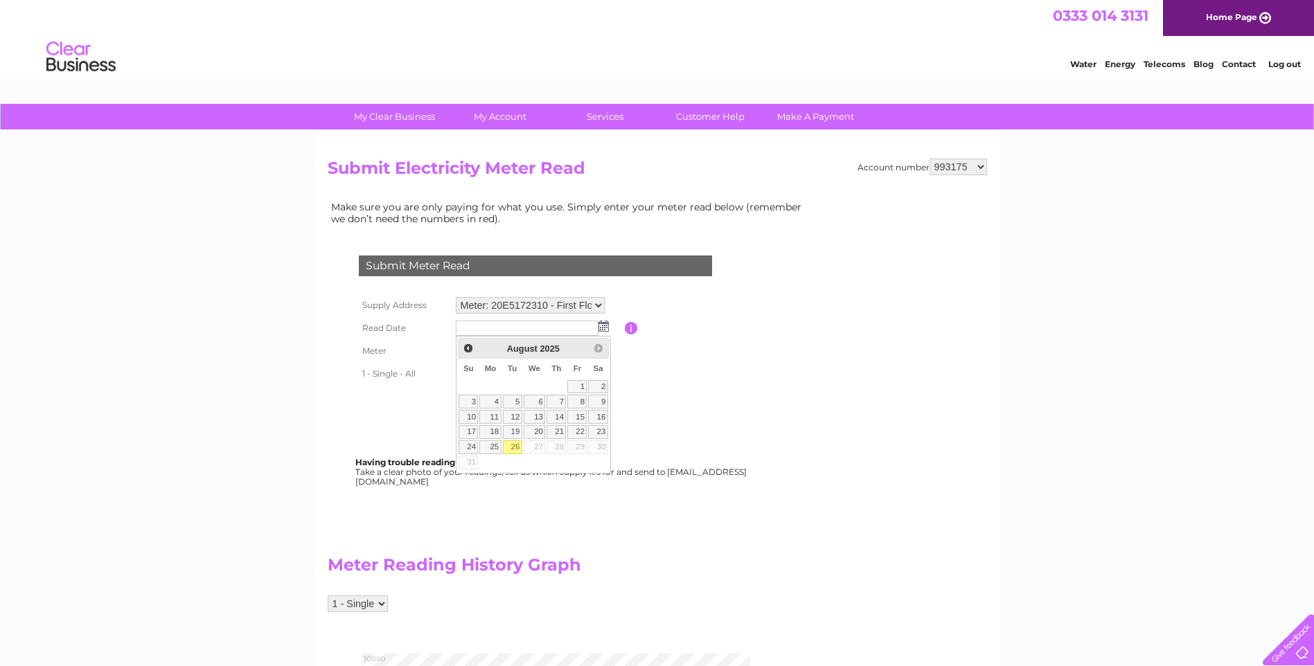
click at [515, 445] on link "26" at bounding box center [512, 448] width 19 height 14
type input "[DATE]"
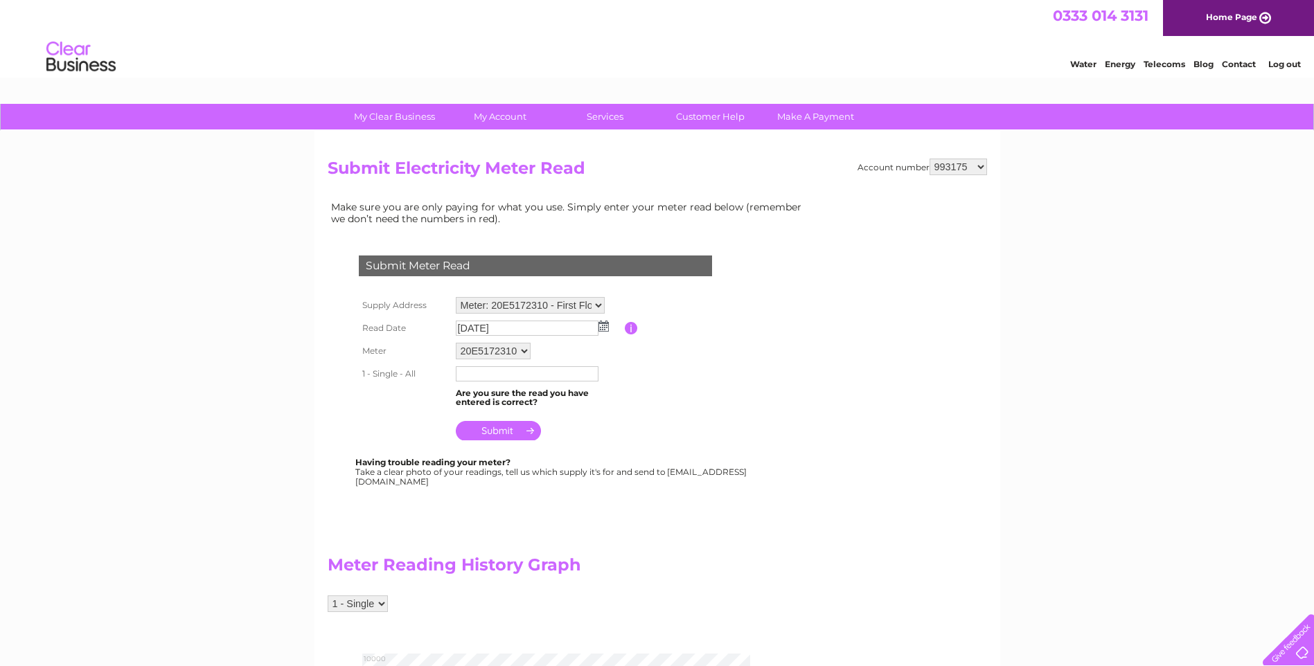
click at [506, 371] on input "text" at bounding box center [527, 373] width 143 height 15
type input "09725"
click at [506, 432] on input "submit" at bounding box center [498, 432] width 85 height 19
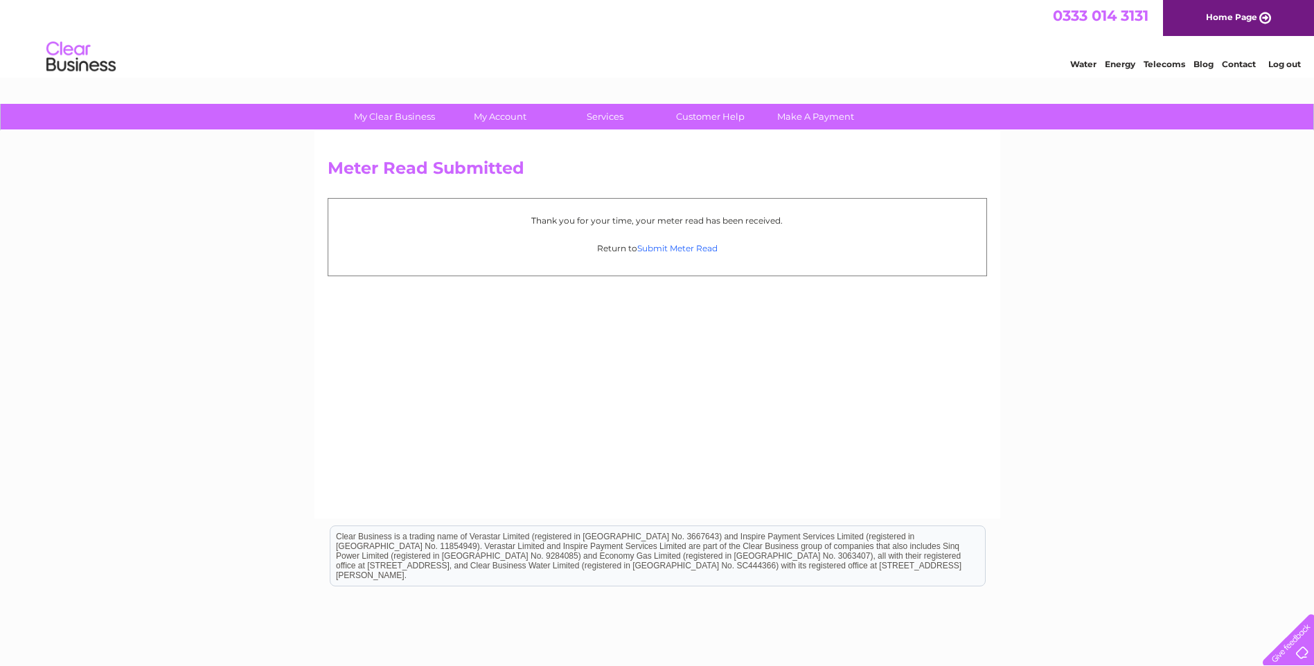
click at [679, 245] on link "Submit Meter Read" at bounding box center [677, 248] width 80 height 10
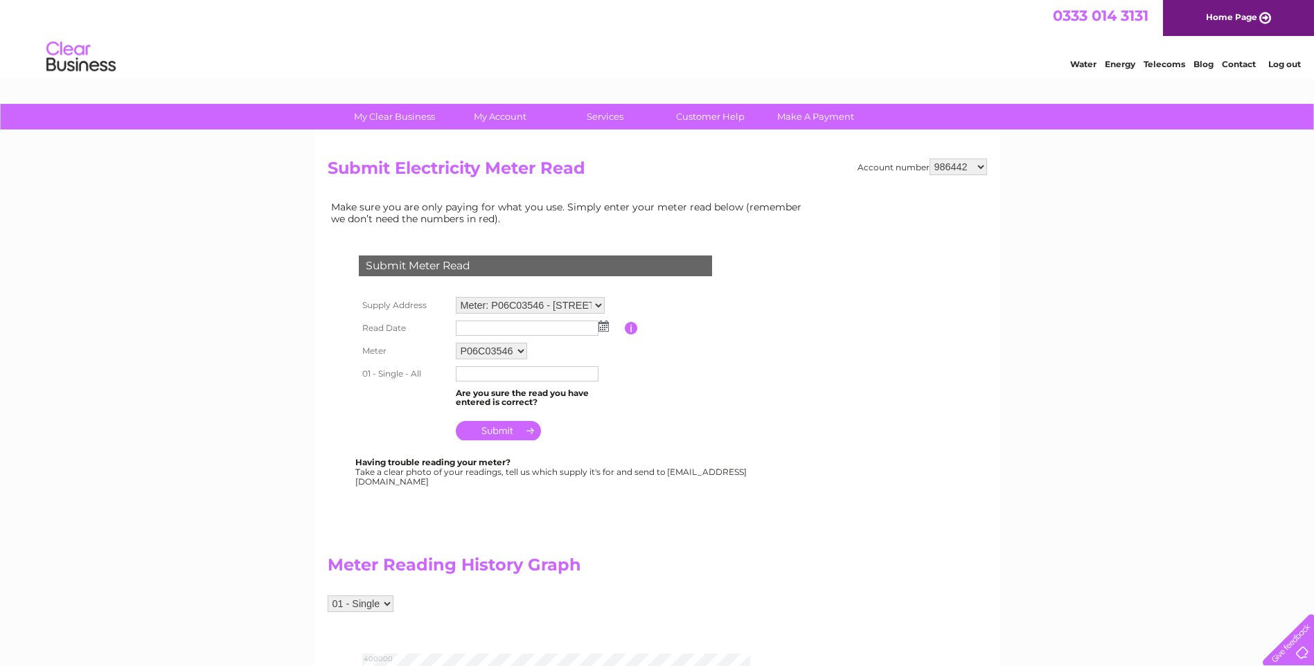
click at [981, 167] on select "986442 993172 993173 993175 993176 1104747 1138222" at bounding box center [959, 167] width 58 height 17
select select "993175"
click at [930, 159] on select "986442 993172 993173 993175 993176 1104747 1138222" at bounding box center [959, 167] width 58 height 17
click at [980, 164] on select "986442 993172 993173 993175 993176 1104747 1138222" at bounding box center [959, 167] width 58 height 17
select select "993176"
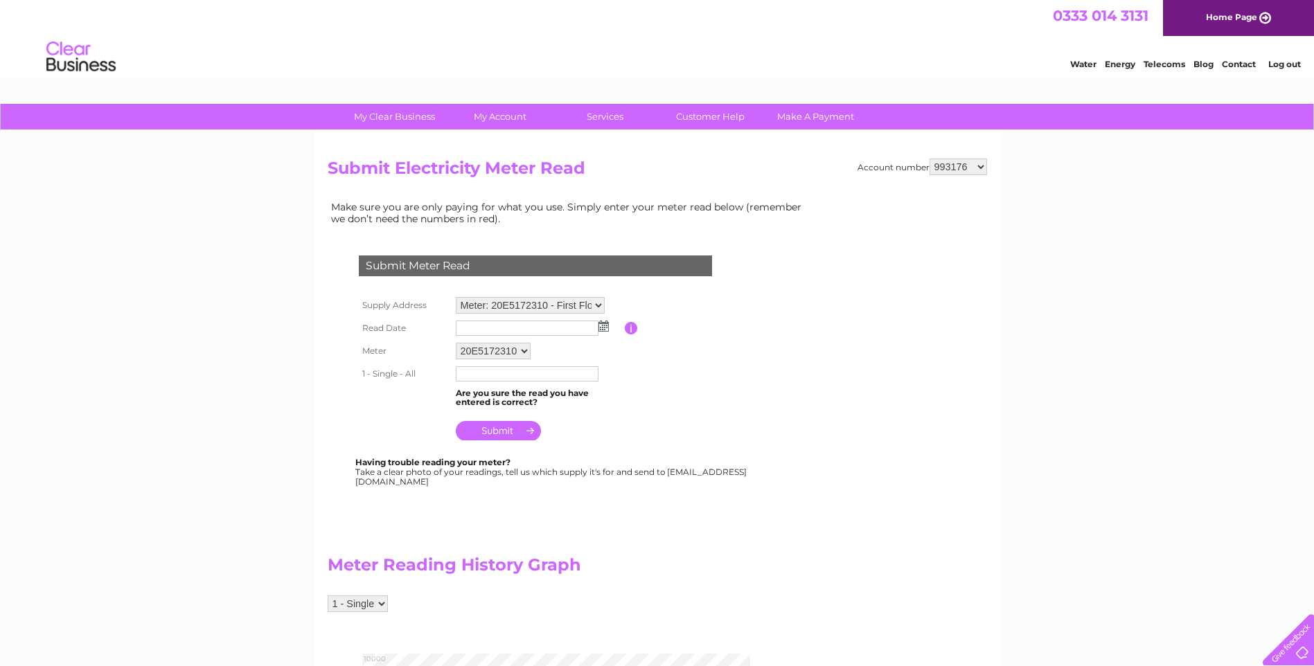
click at [930, 159] on select "986442 993172 993173 993175 993176 1104747 1138222" at bounding box center [959, 167] width 58 height 17
click at [605, 327] on img at bounding box center [604, 326] width 10 height 11
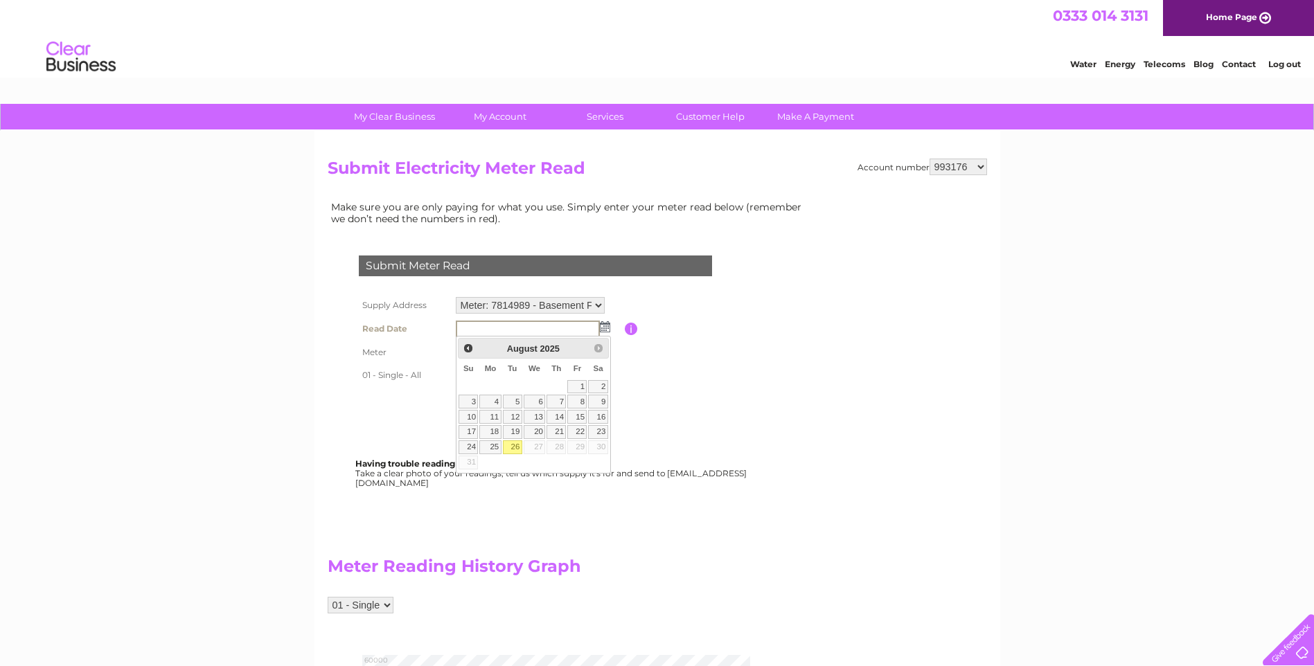
click at [520, 448] on link "26" at bounding box center [512, 448] width 19 height 14
type input "2025/08/26"
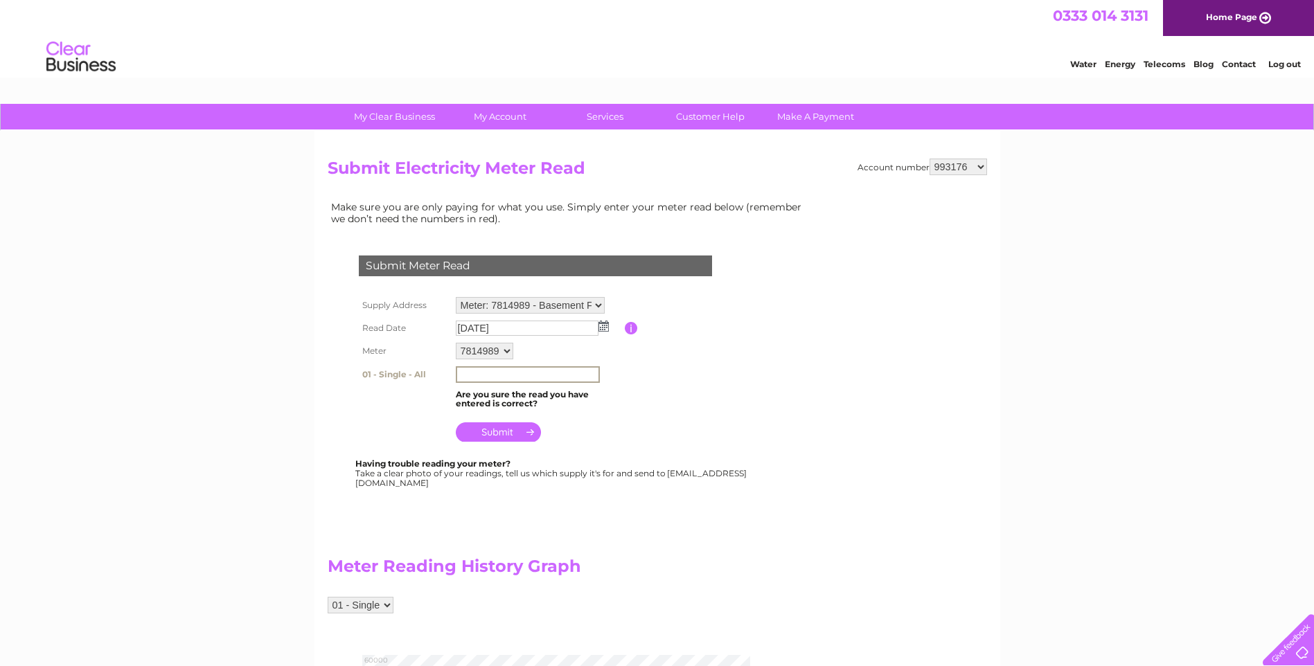
click at [488, 373] on input "text" at bounding box center [528, 374] width 144 height 17
type input "50879"
click at [485, 434] on input "submit" at bounding box center [498, 432] width 85 height 19
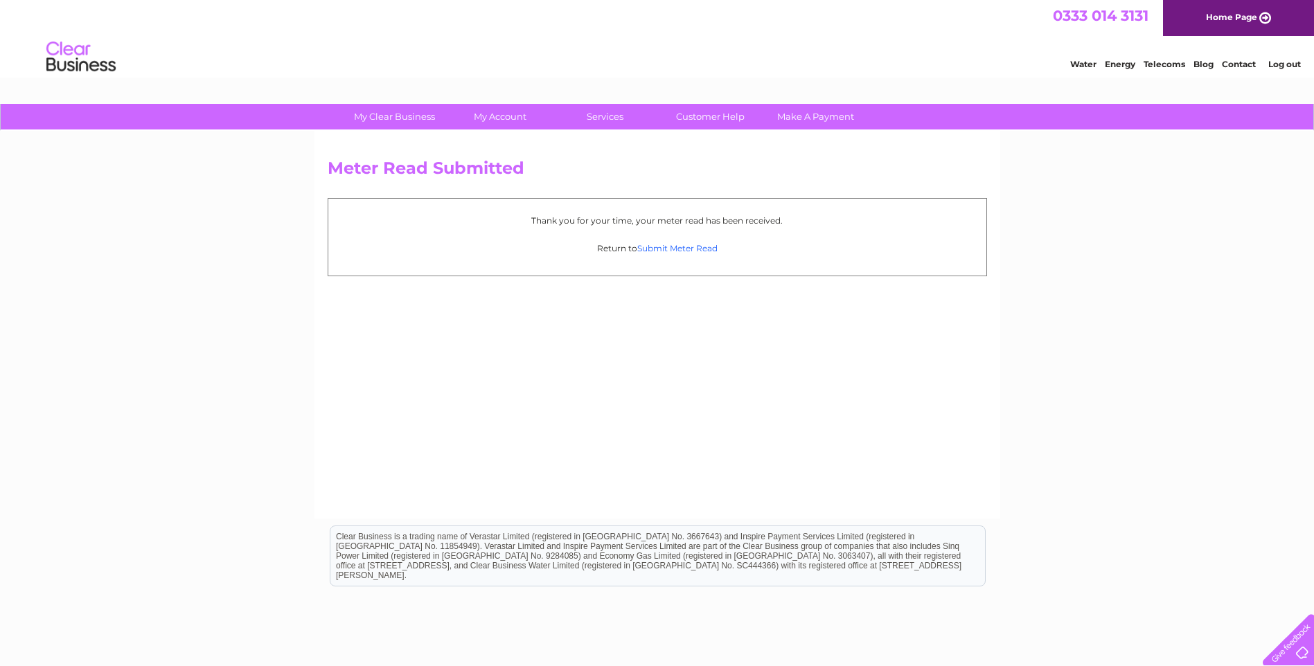
click at [673, 247] on link "Submit Meter Read" at bounding box center [677, 248] width 80 height 10
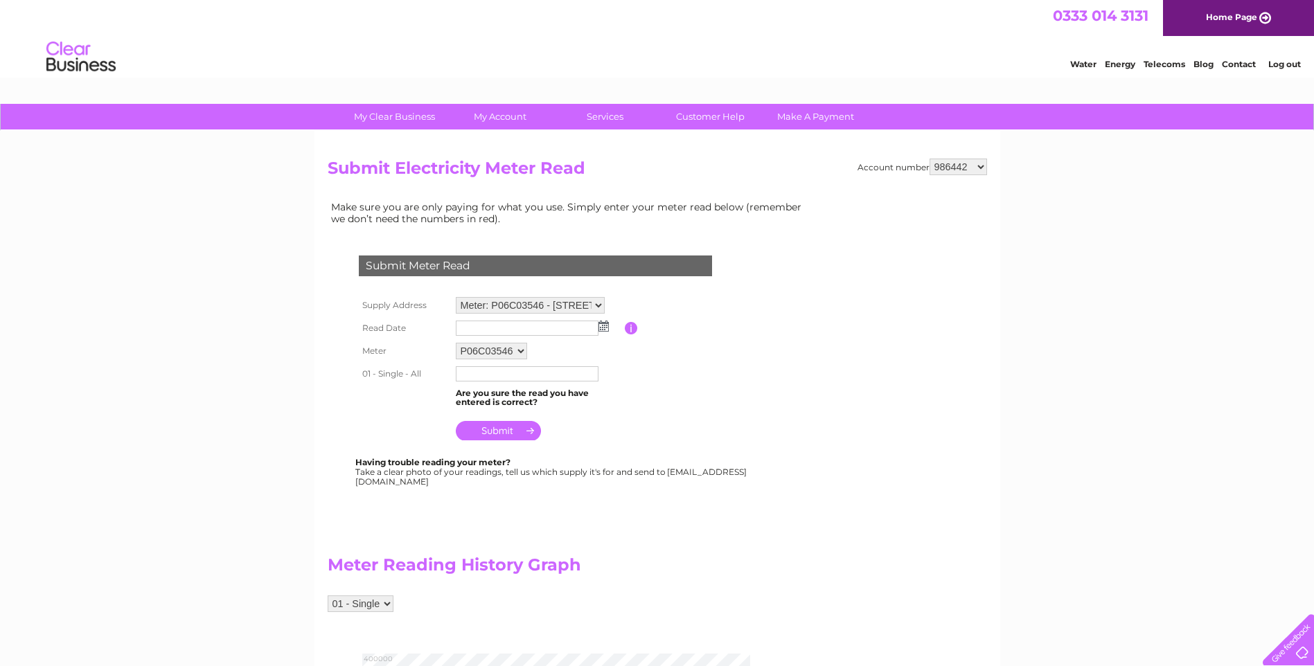
click at [984, 168] on select "986442 993172 993173 993175 993176 1104747 1138222" at bounding box center [959, 167] width 58 height 17
select select "1104747"
click at [930, 159] on select "986442 993172 993173 993175 993176 1104747 1138222" at bounding box center [959, 167] width 58 height 17
click at [602, 328] on img at bounding box center [604, 326] width 10 height 11
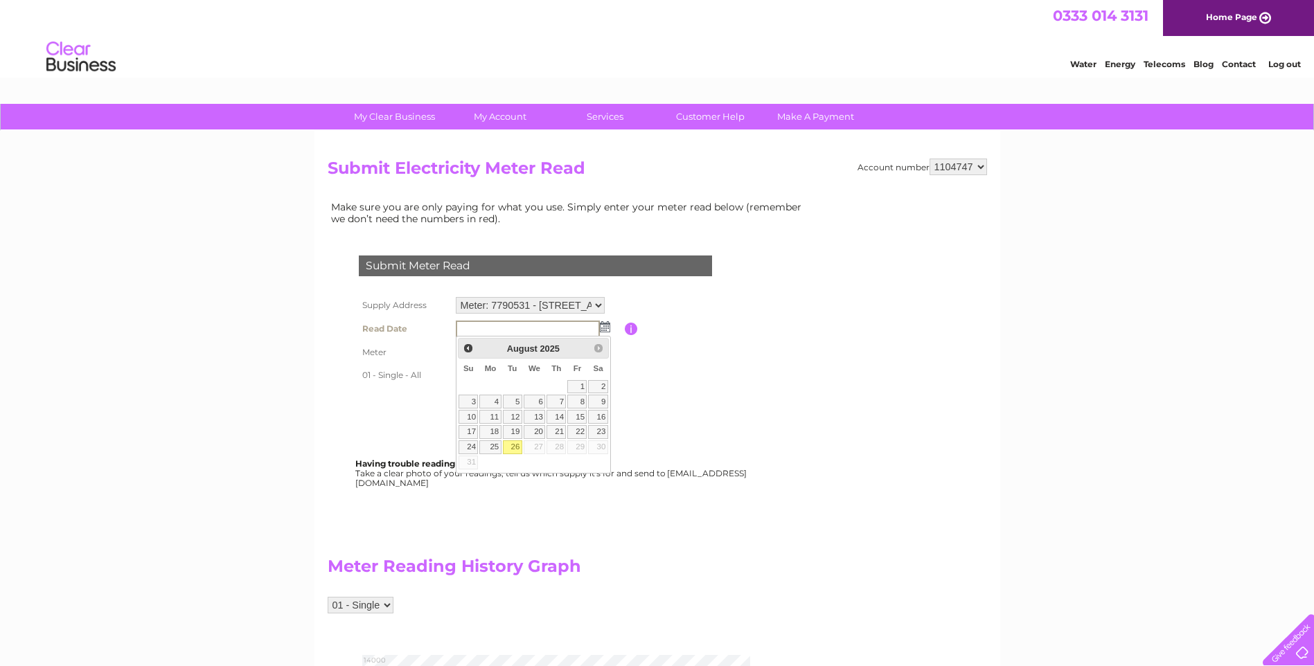
click at [511, 451] on link "26" at bounding box center [512, 448] width 19 height 14
type input "[DATE]"
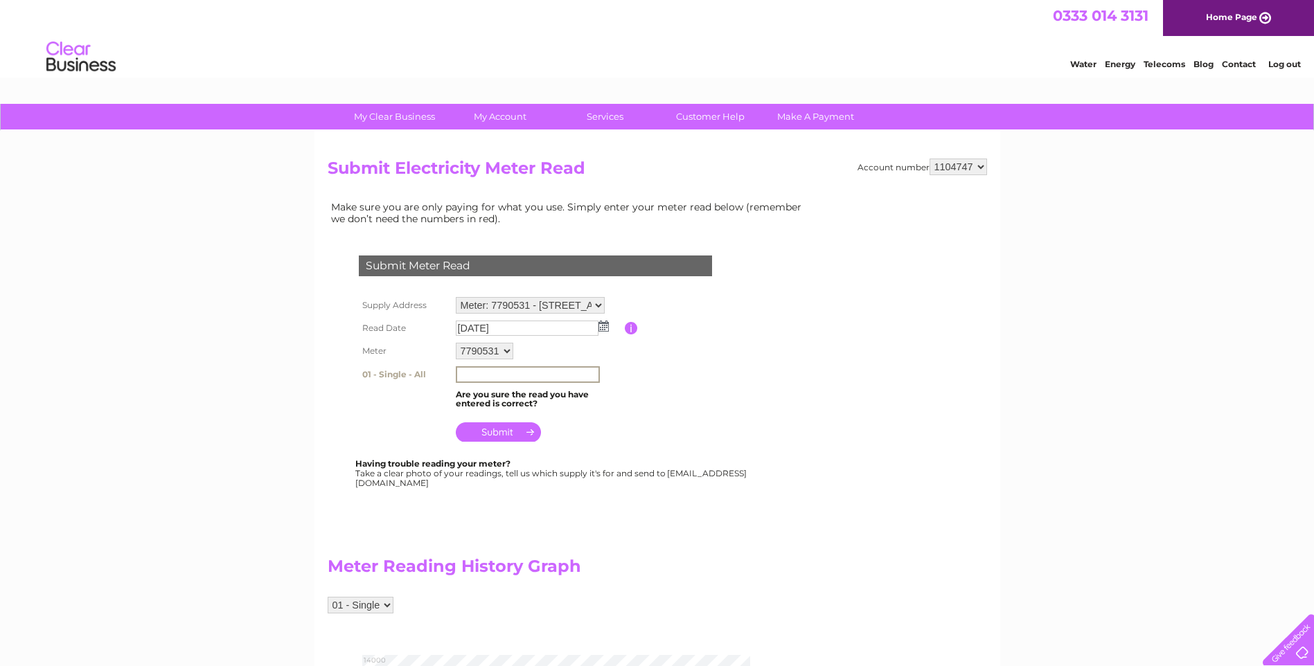
click at [490, 372] on input "text" at bounding box center [528, 374] width 144 height 17
type input "12372"
click at [521, 432] on input "submit" at bounding box center [498, 432] width 85 height 19
